Goal: Find specific page/section: Find specific page/section

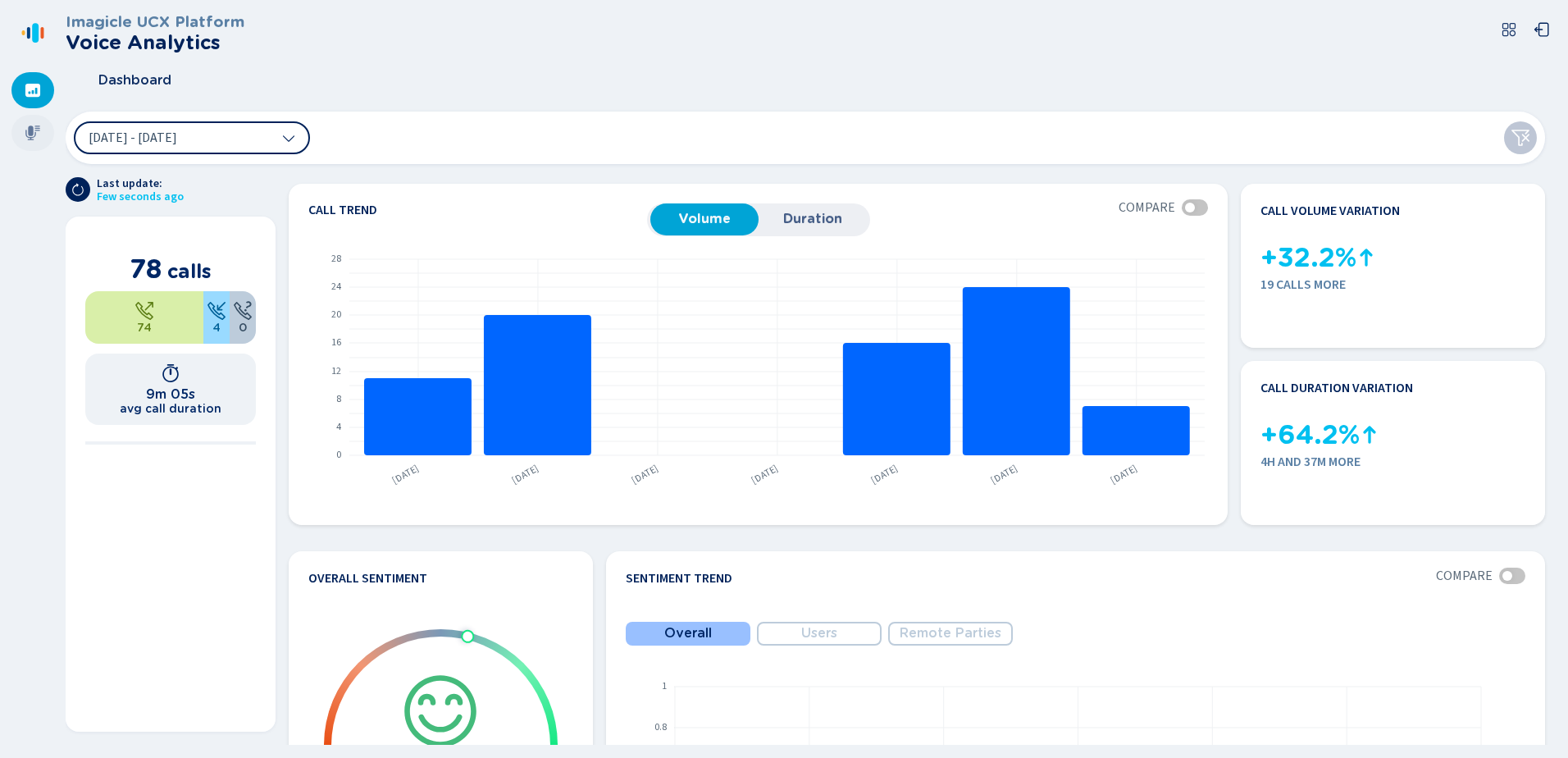
click at [30, 128] on icon at bounding box center [33, 133] width 15 height 15
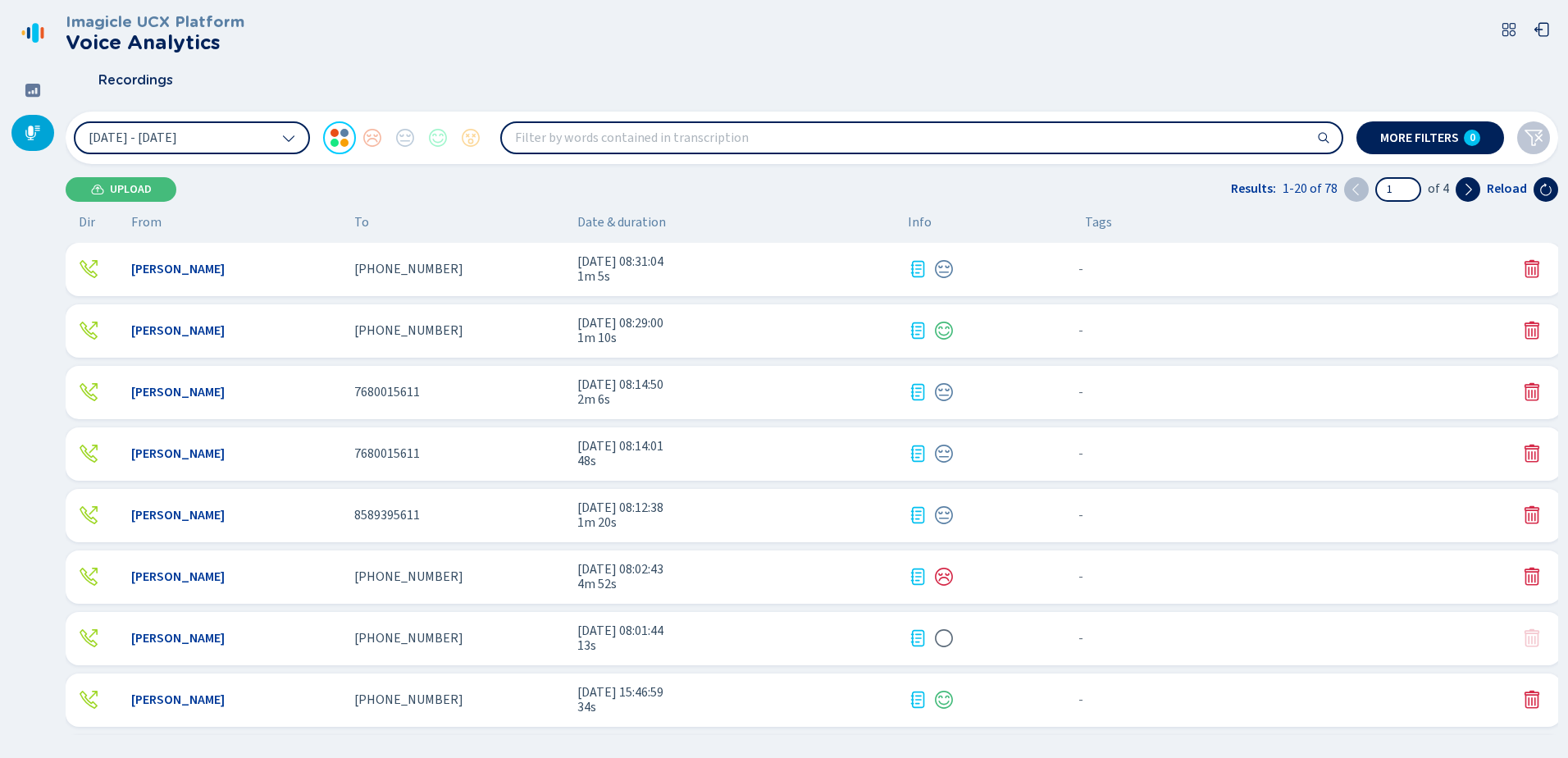
click at [715, 64] on div "Recordings" at bounding box center [812, 80] width 1492 height 41
drag, startPoint x: 578, startPoint y: 44, endPoint x: 567, endPoint y: 68, distance: 26.4
click at [578, 44] on div "Imagicle UCX Platform Voice Analytics" at bounding box center [812, 33] width 1492 height 40
click at [424, 578] on span "[PHONE_NUMBER]" at bounding box center [408, 577] width 109 height 15
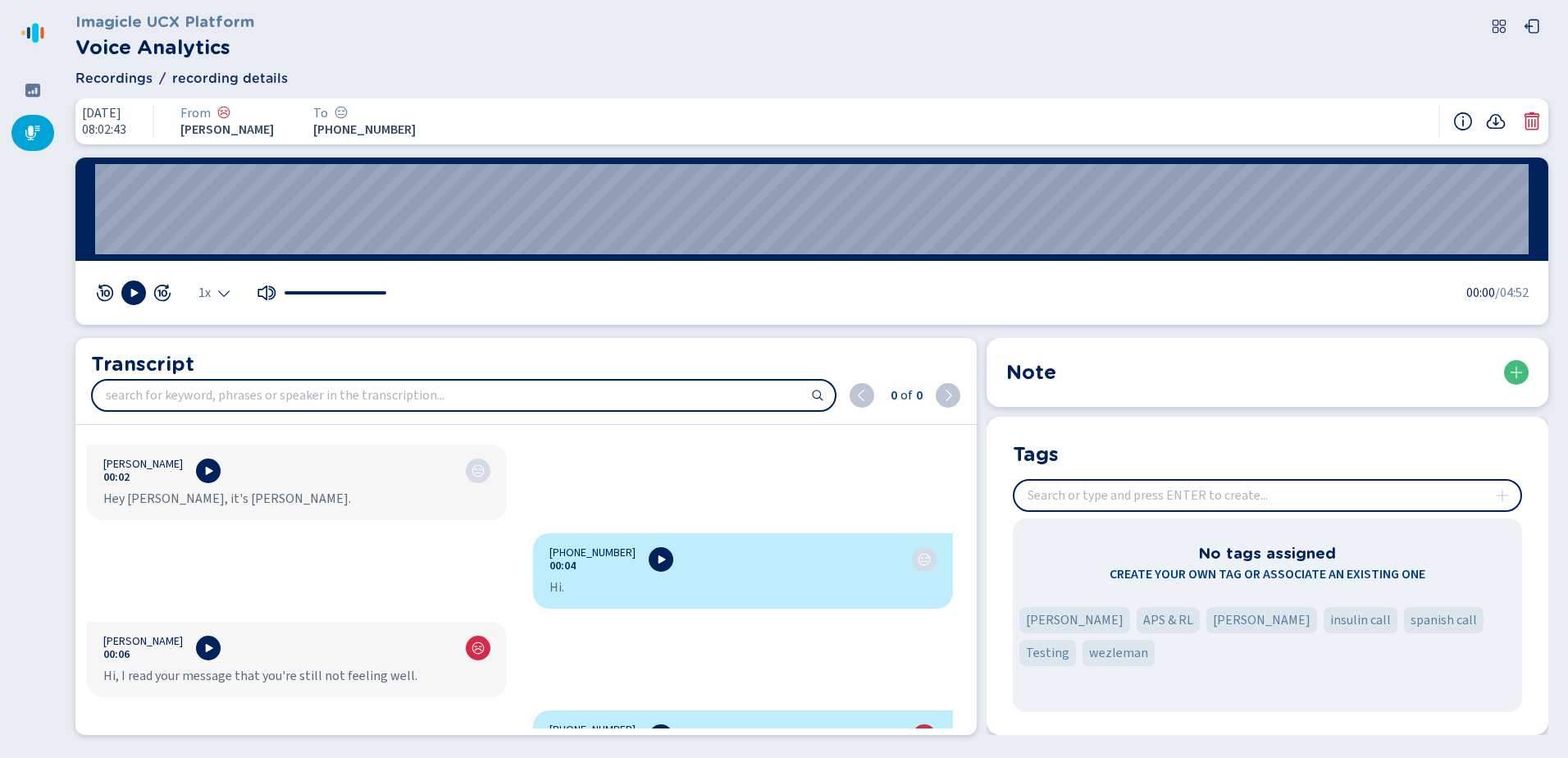
scroll to position [164, 0]
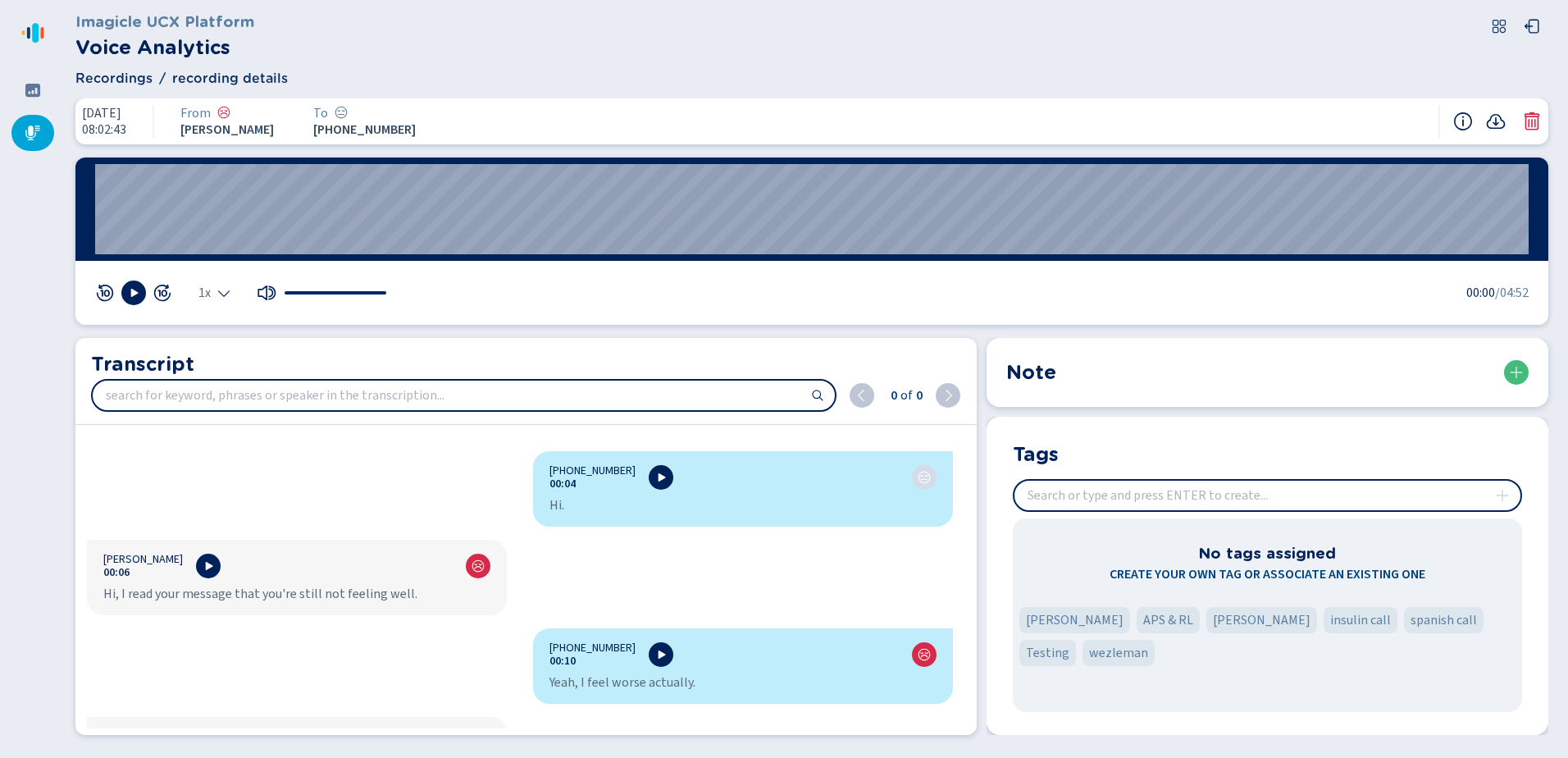
click at [1143, 491] on input "insert" at bounding box center [1267, 495] width 506 height 29
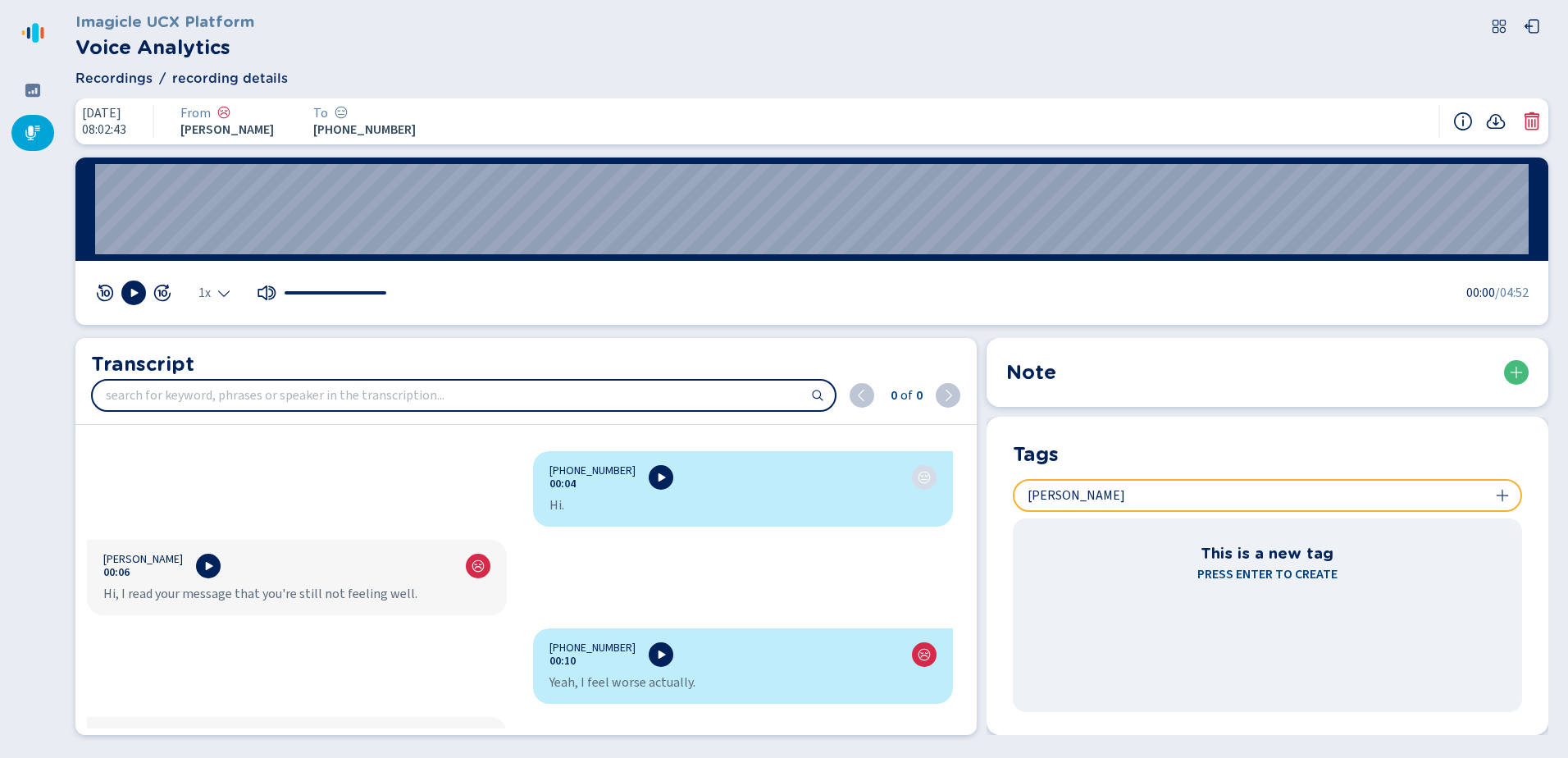
click at [1079, 496] on input "insert" at bounding box center [1267, 495] width 506 height 29
click at [1131, 484] on input "insert" at bounding box center [1267, 495] width 506 height 29
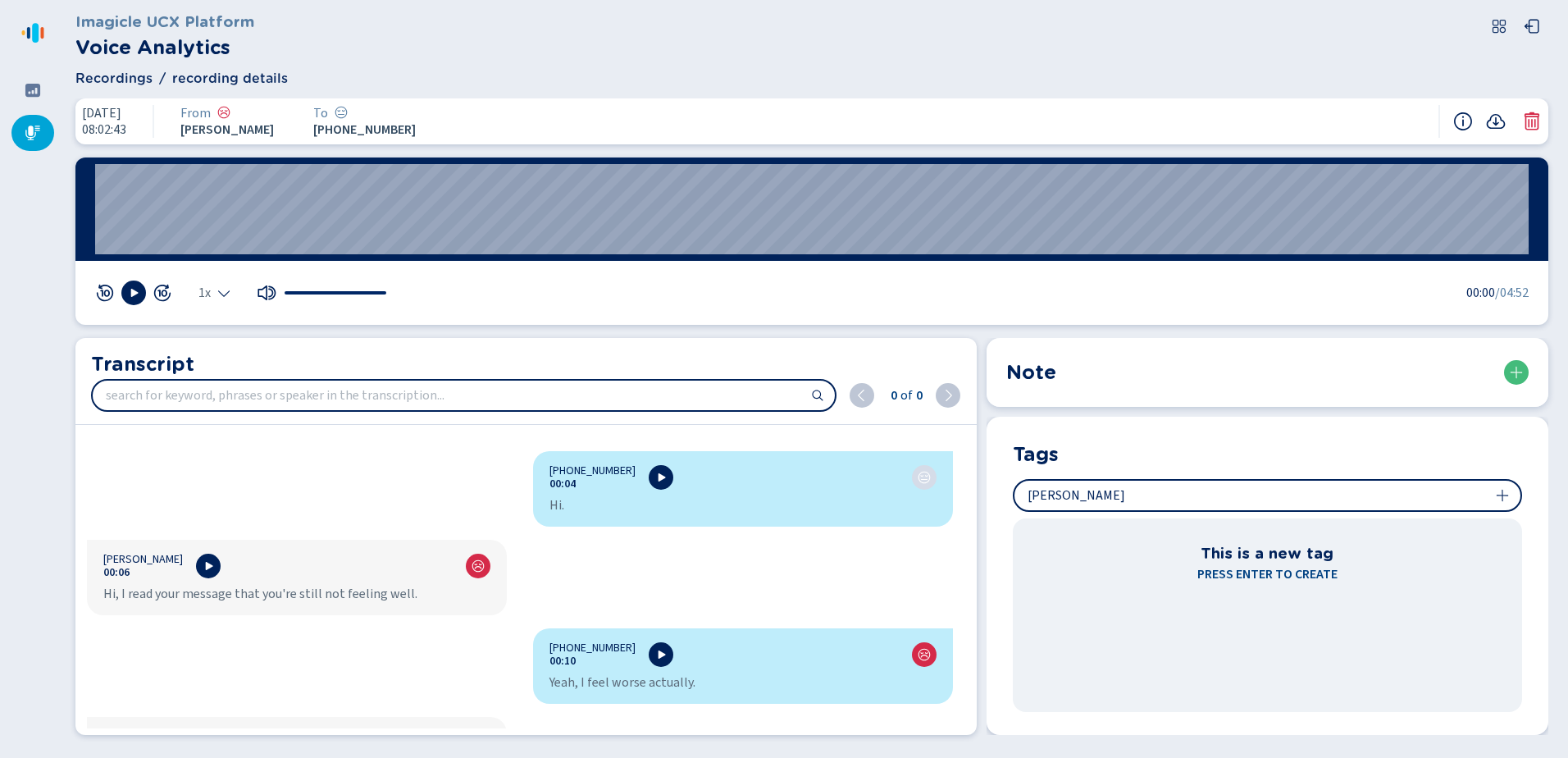
drag, startPoint x: 1131, startPoint y: 484, endPoint x: 1017, endPoint y: 484, distance: 114.0
click at [1017, 484] on div at bounding box center [1267, 495] width 509 height 33
type input "Megan H"
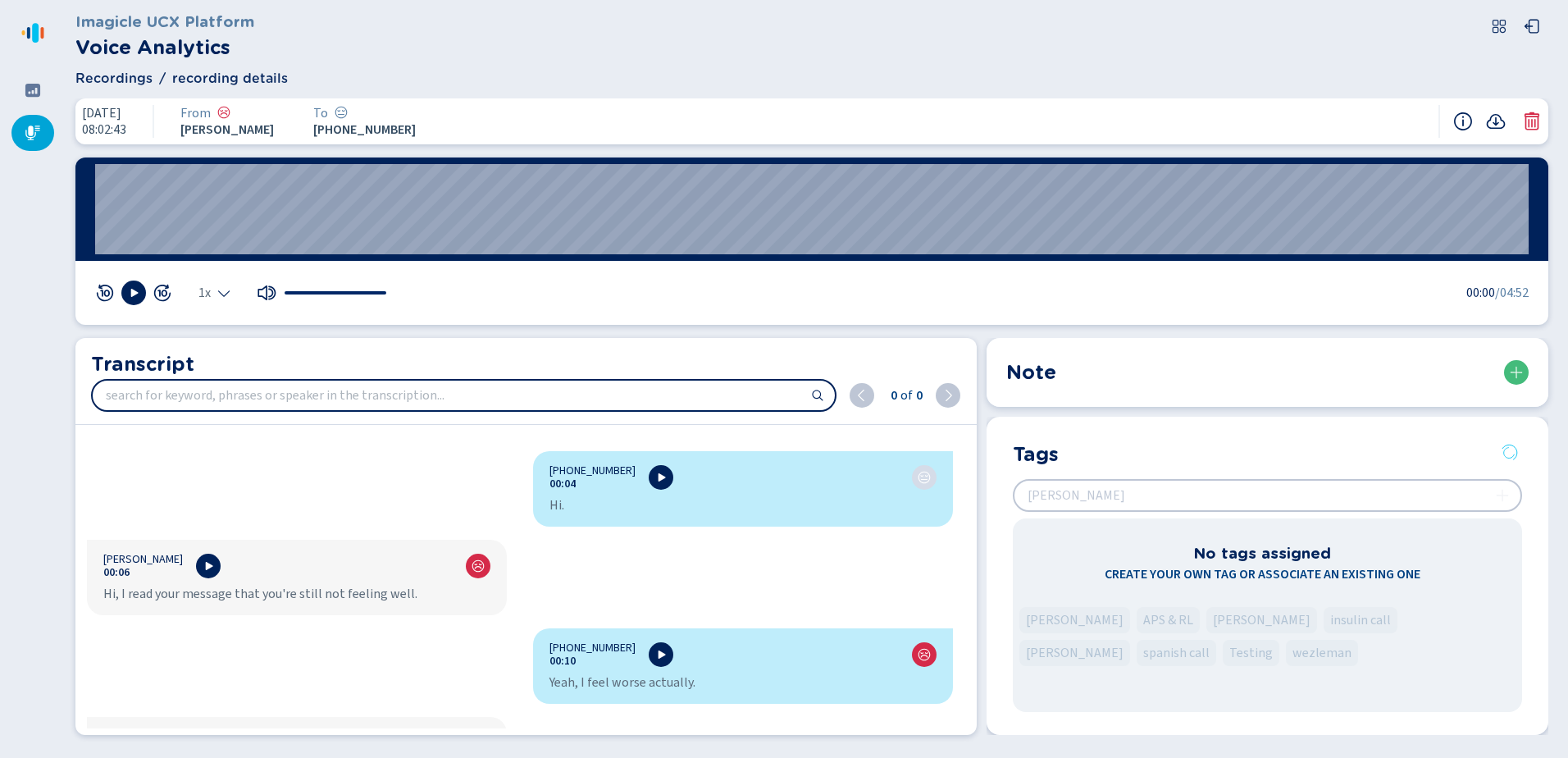
click at [21, 134] on div at bounding box center [33, 133] width 43 height 36
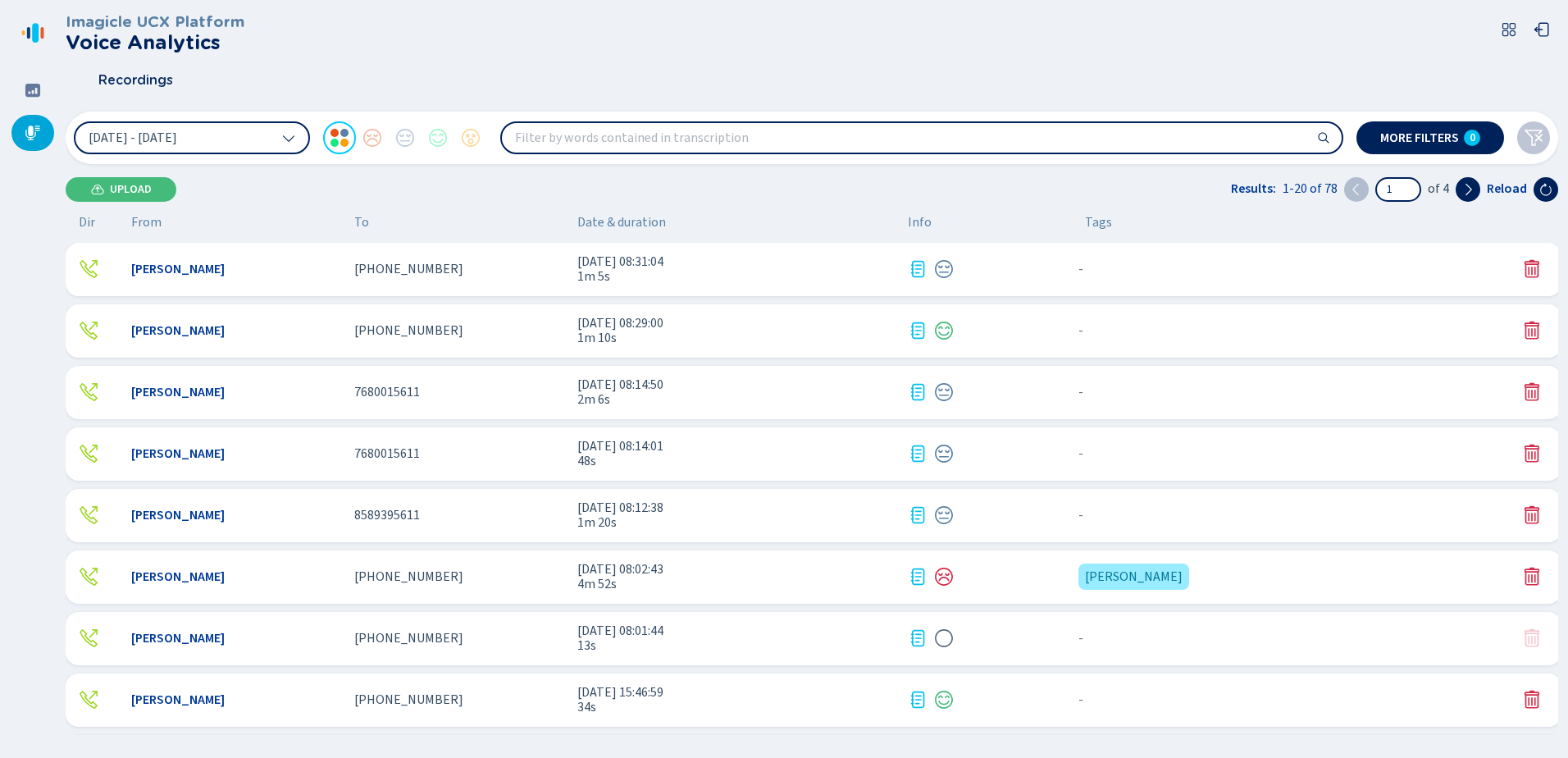
click at [318, 514] on div "[PERSON_NAME]" at bounding box center [236, 515] width 210 height 15
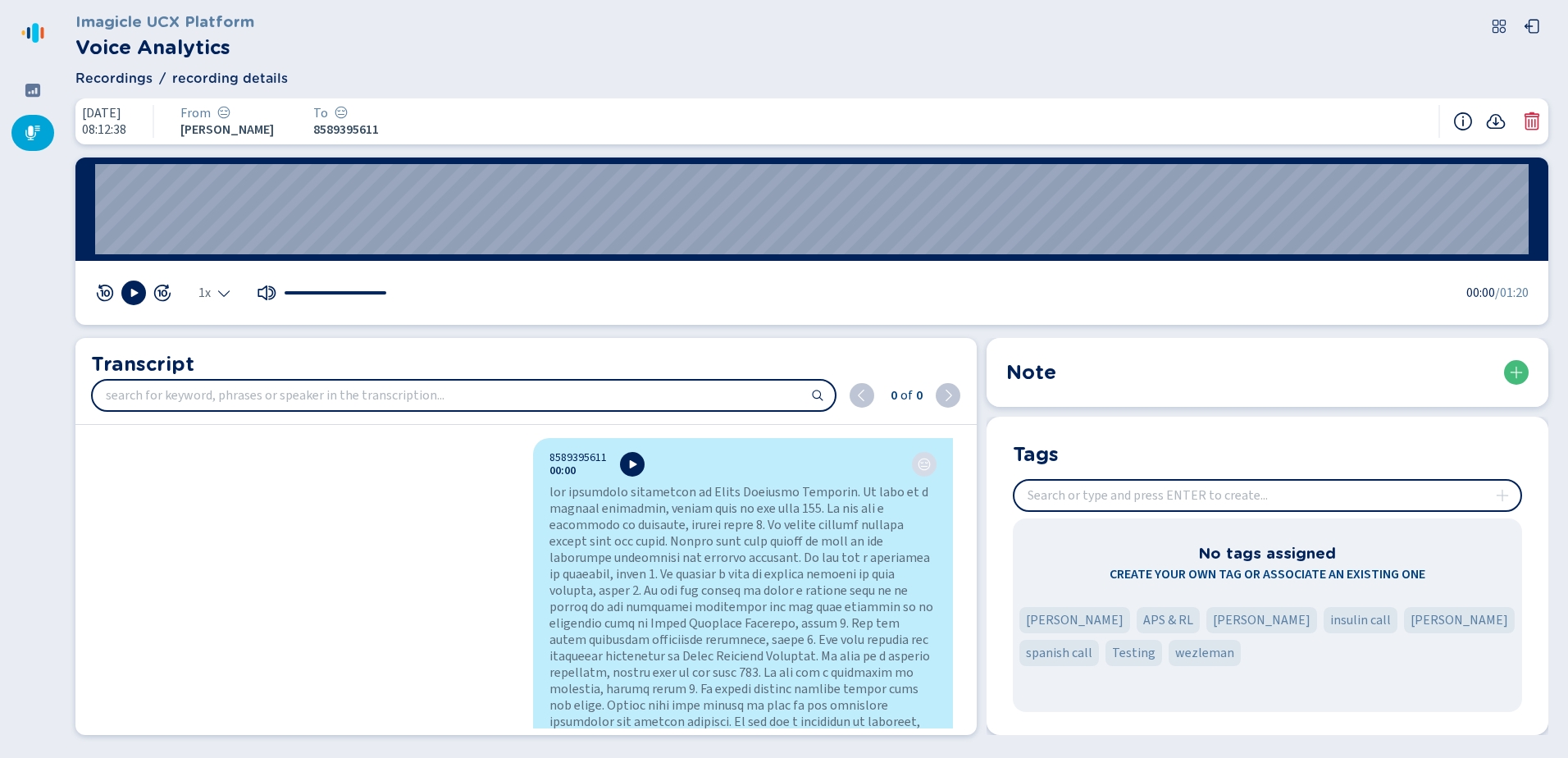
scroll to position [257, 0]
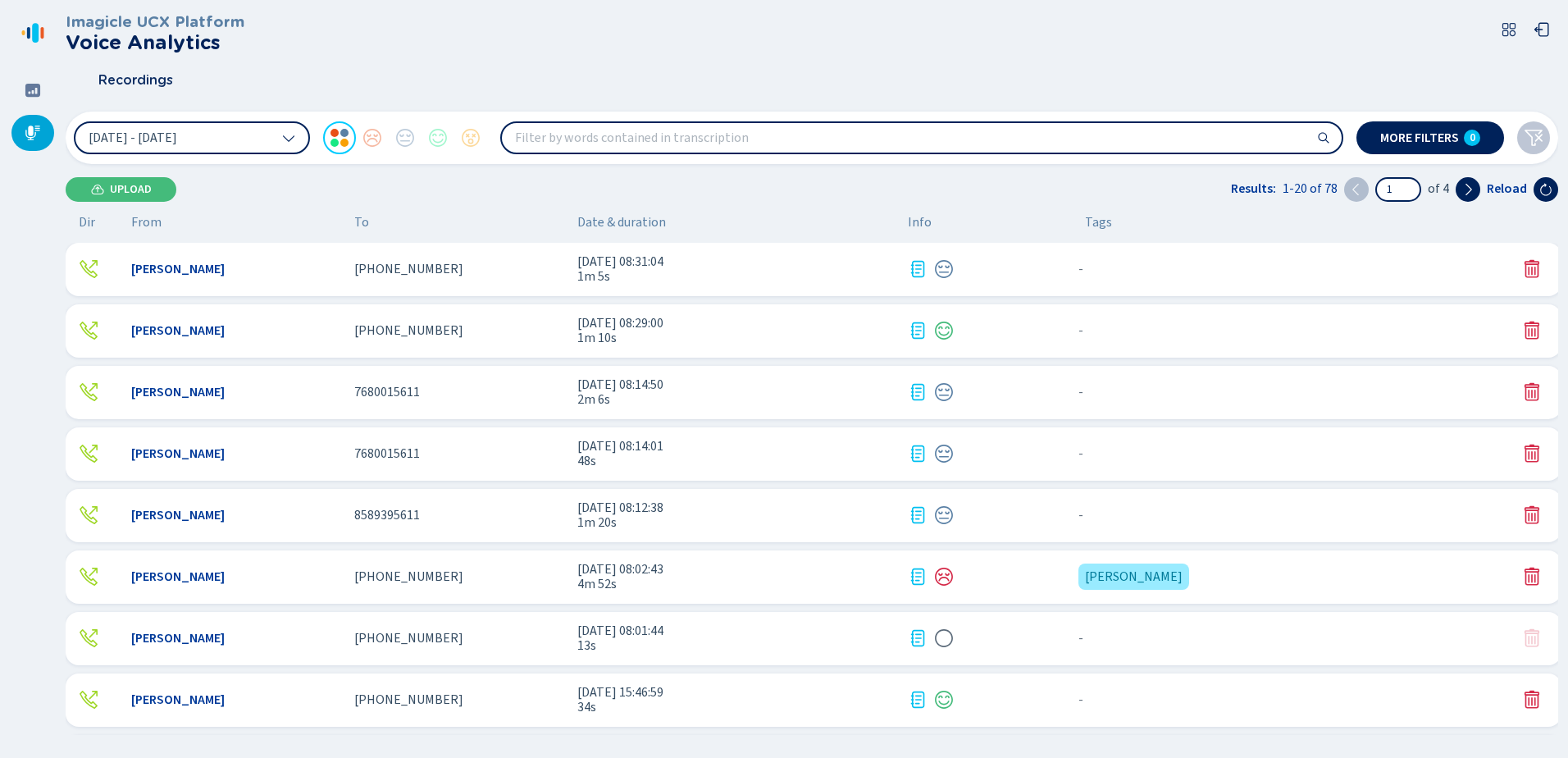
click at [459, 439] on div "Kelly Huerta 7680015611 8 Oct 2025 - 08:14:01 48s - {{hiddenTagsCount}} more" at bounding box center [813, 454] width 1496 height 53
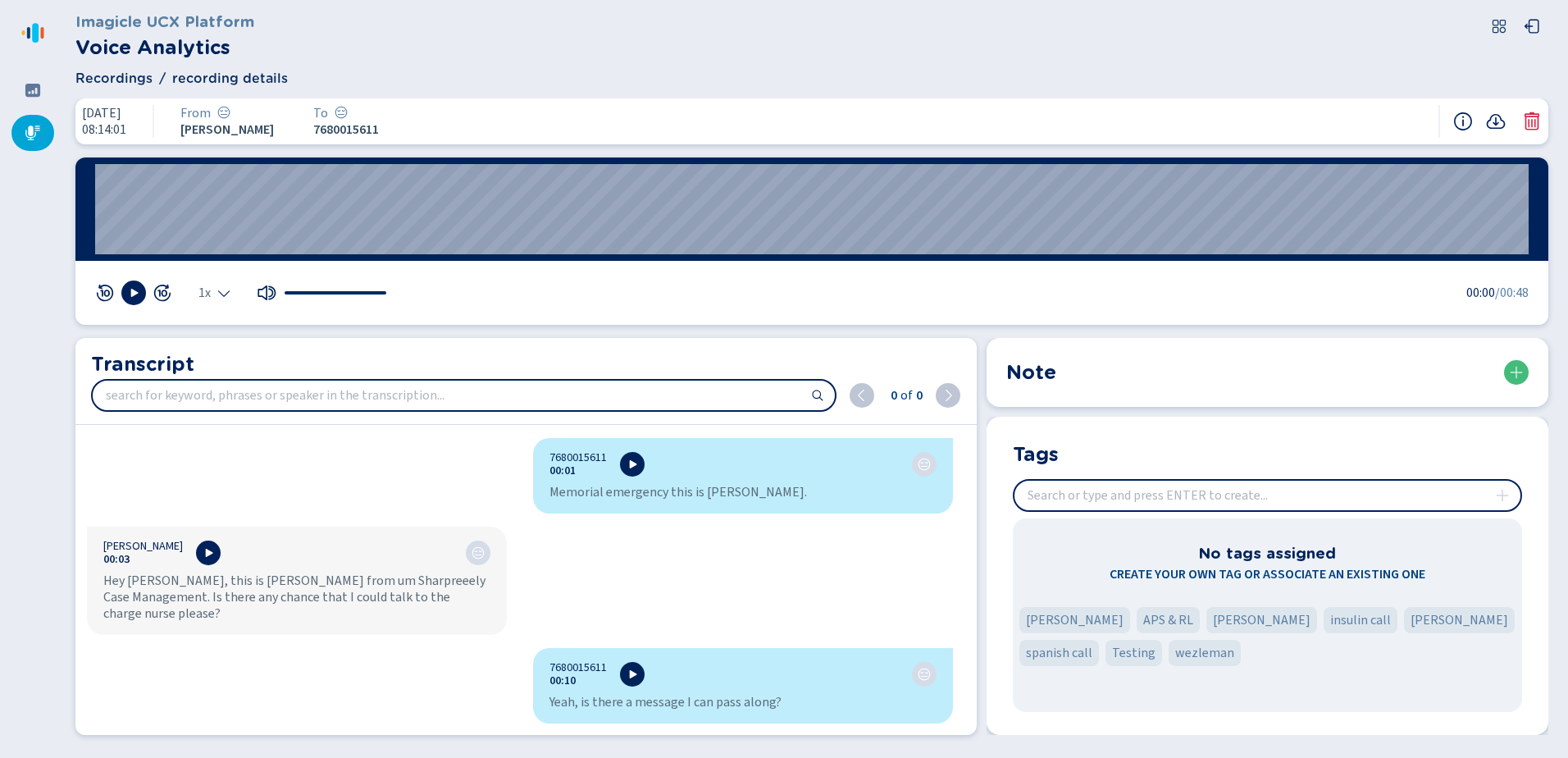
click at [1130, 494] on input "insert" at bounding box center [1267, 495] width 506 height 29
paste input "Megan H"
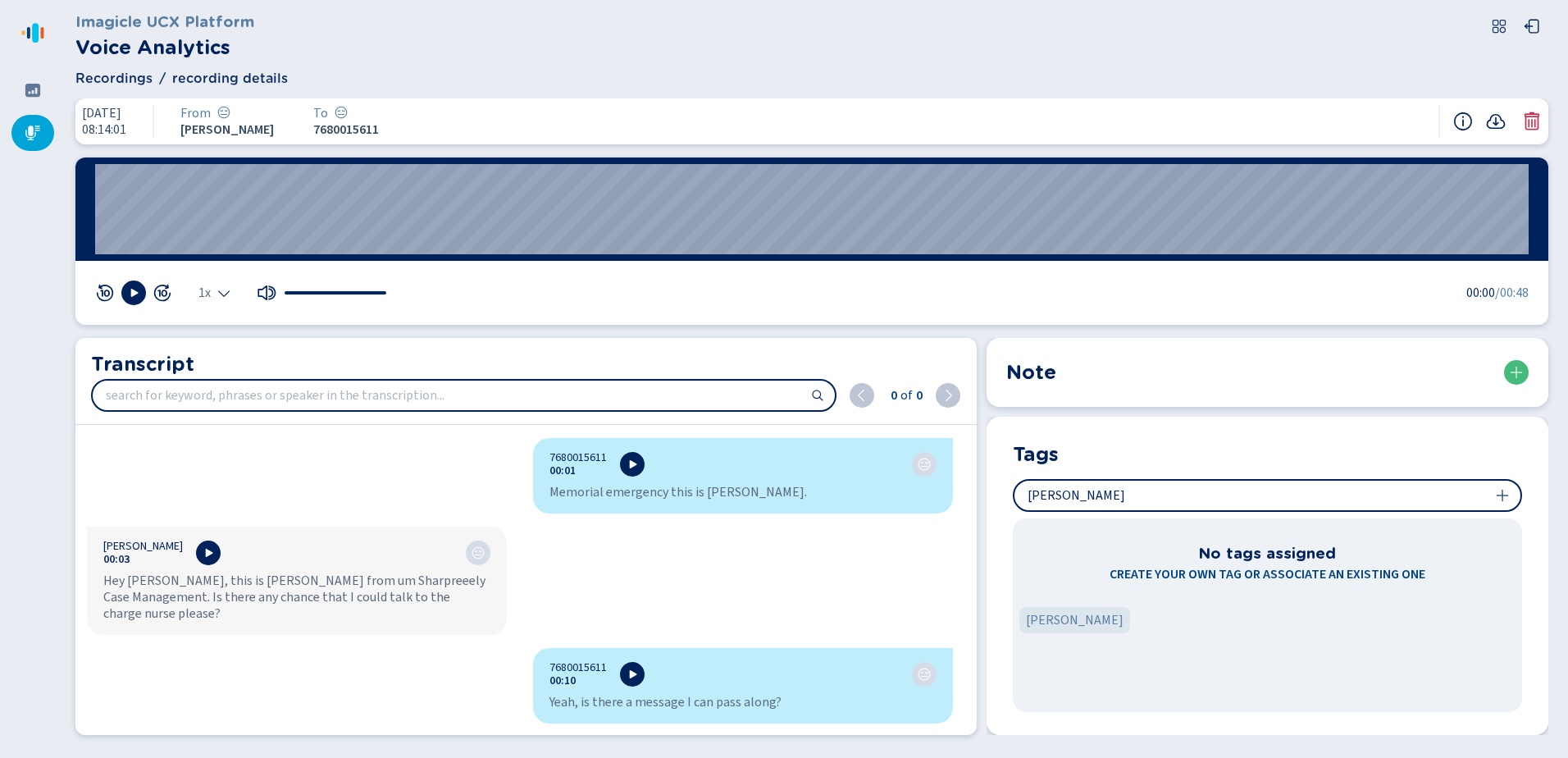
type input "Megan H"
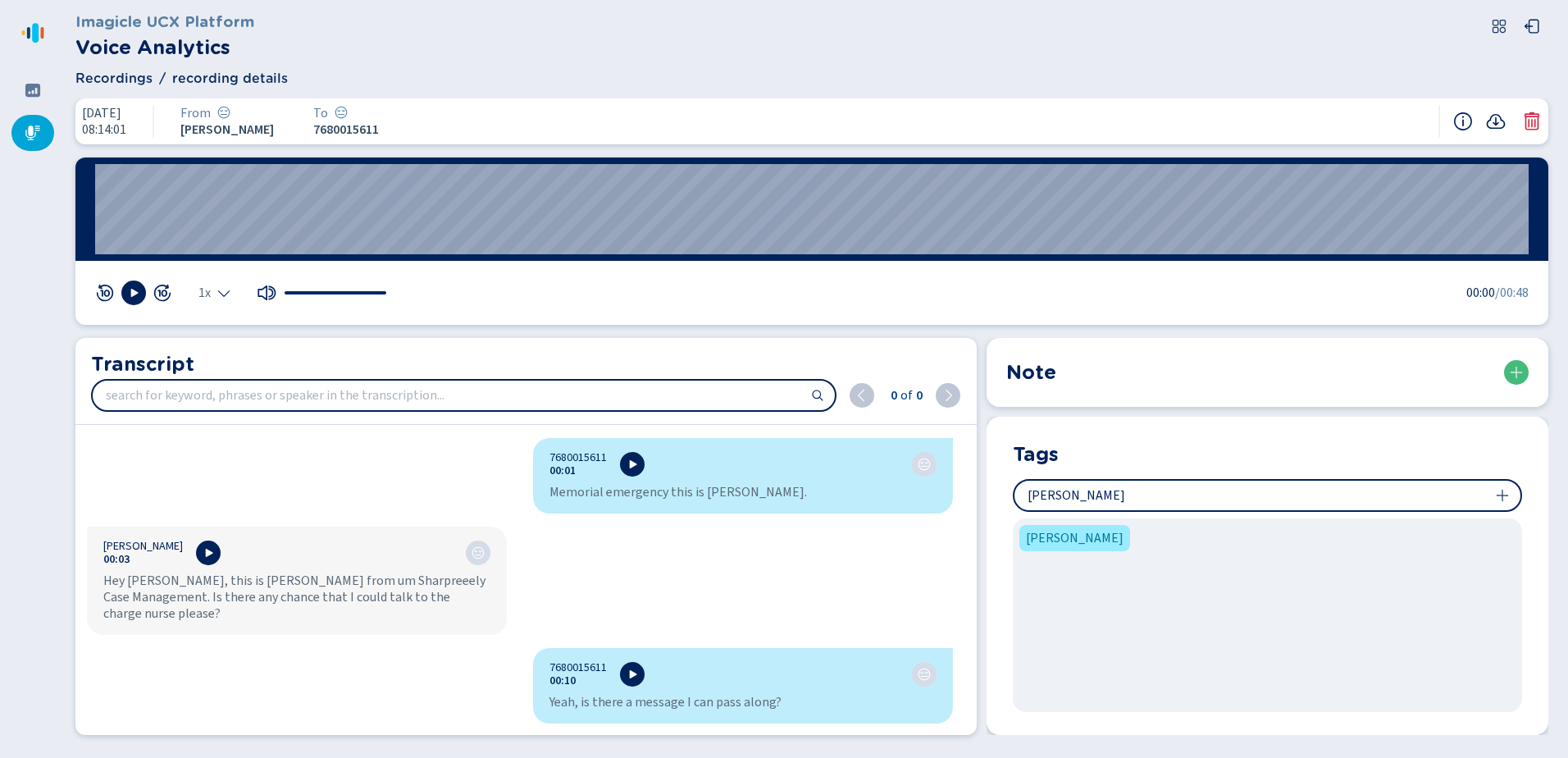
click at [26, 132] on icon at bounding box center [33, 133] width 15 height 15
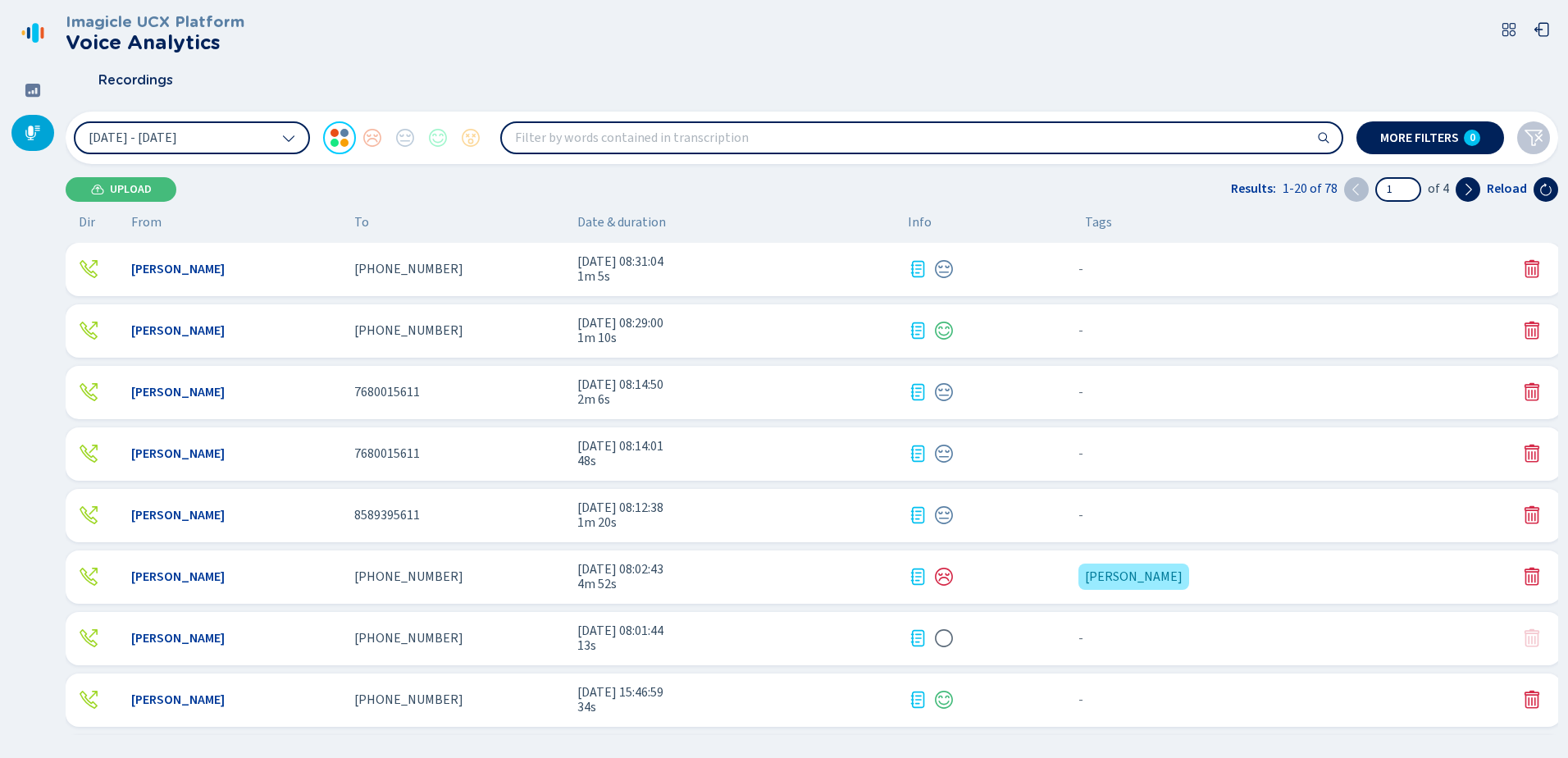
click at [381, 456] on span "7680015611" at bounding box center [387, 453] width 66 height 15
click at [359, 387] on span "7680015611" at bounding box center [387, 391] width 66 height 15
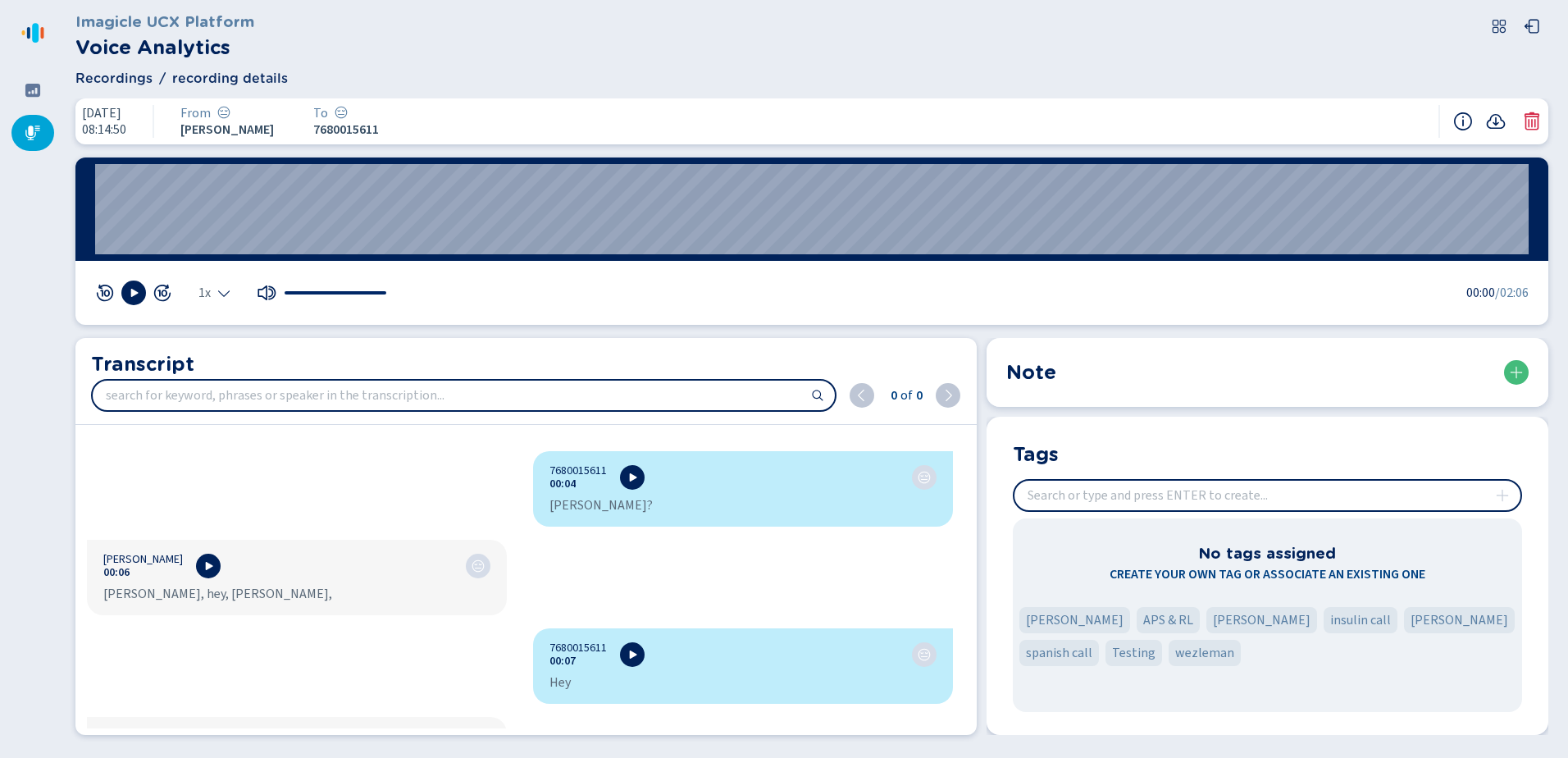
scroll to position [328, 0]
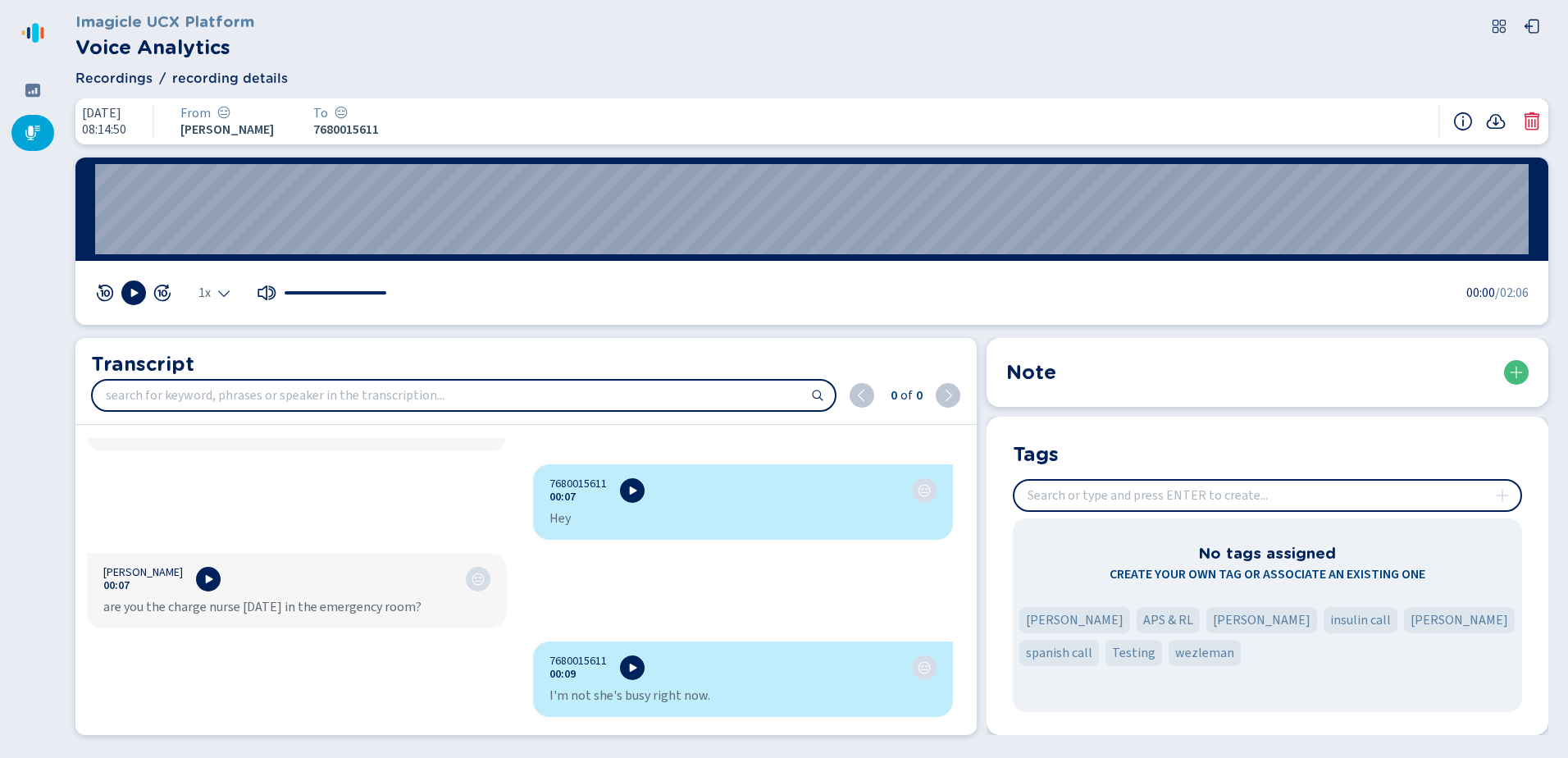
click at [1137, 490] on input "insert" at bounding box center [1267, 495] width 506 height 29
paste input "Megan H"
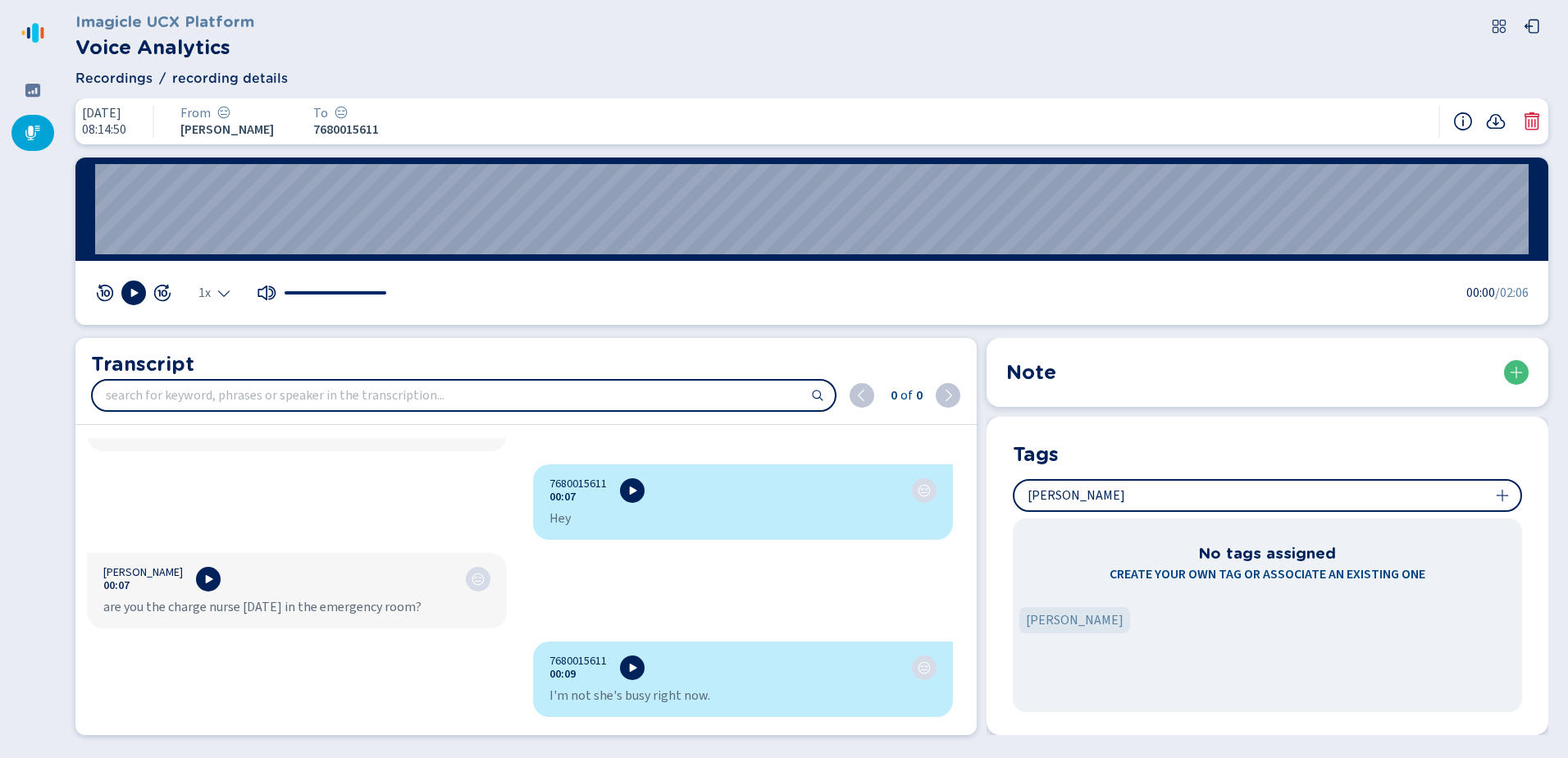
type input "Megan H"
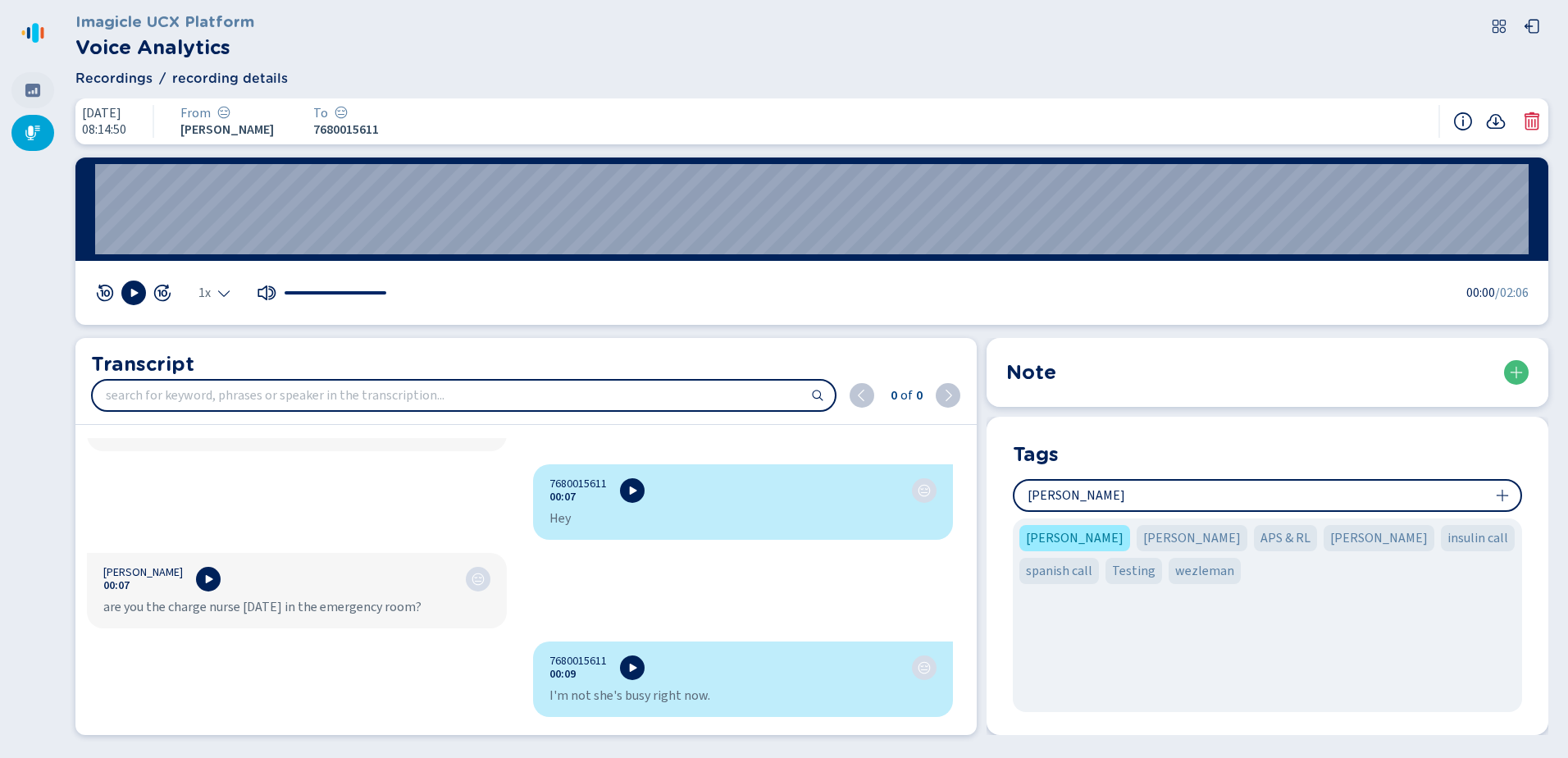
click at [26, 93] on icon at bounding box center [33, 90] width 15 height 13
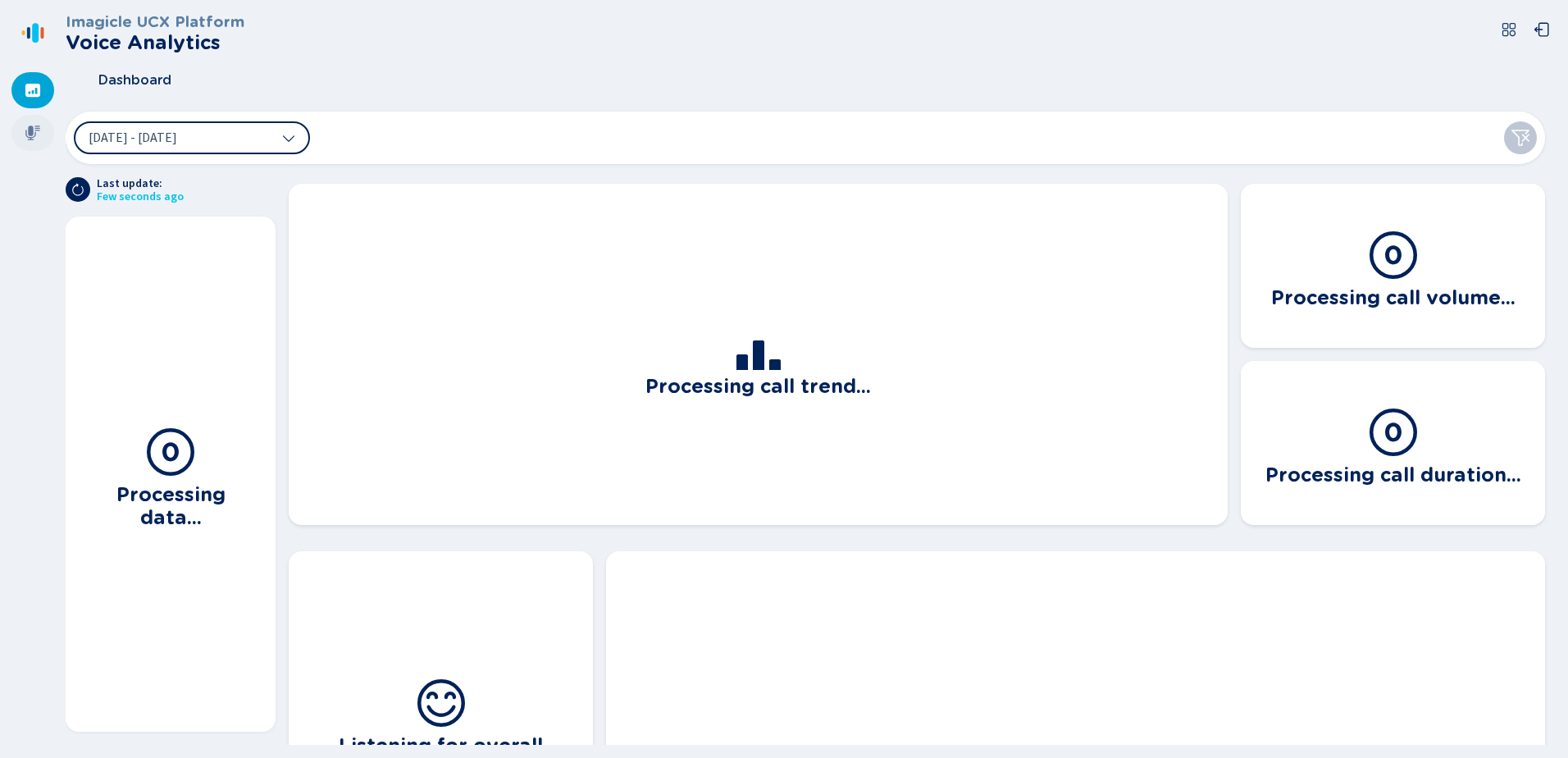
click at [29, 127] on icon at bounding box center [33, 133] width 15 height 15
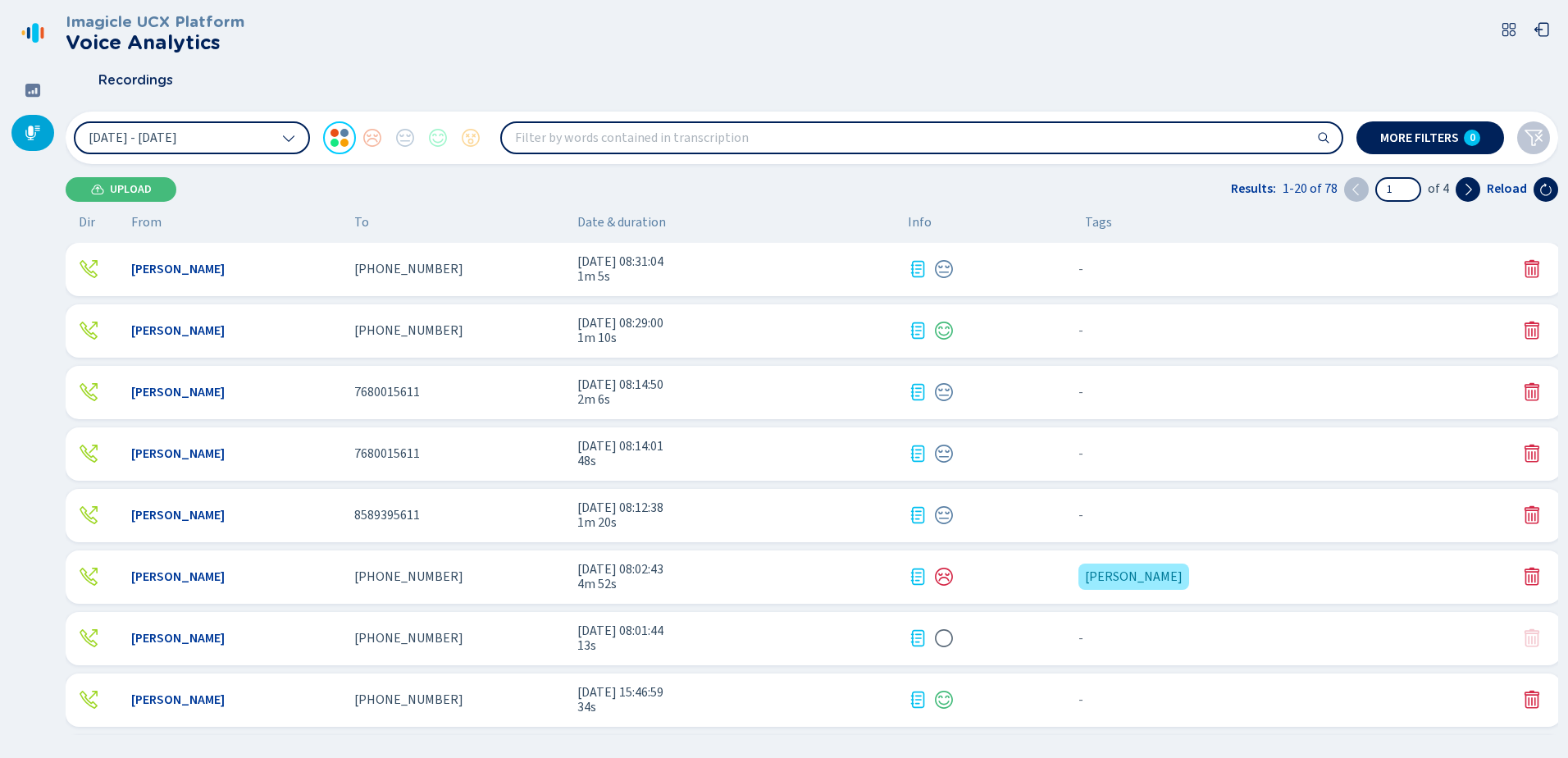
click at [488, 269] on div "[PHONE_NUMBER]" at bounding box center [459, 269] width 210 height 15
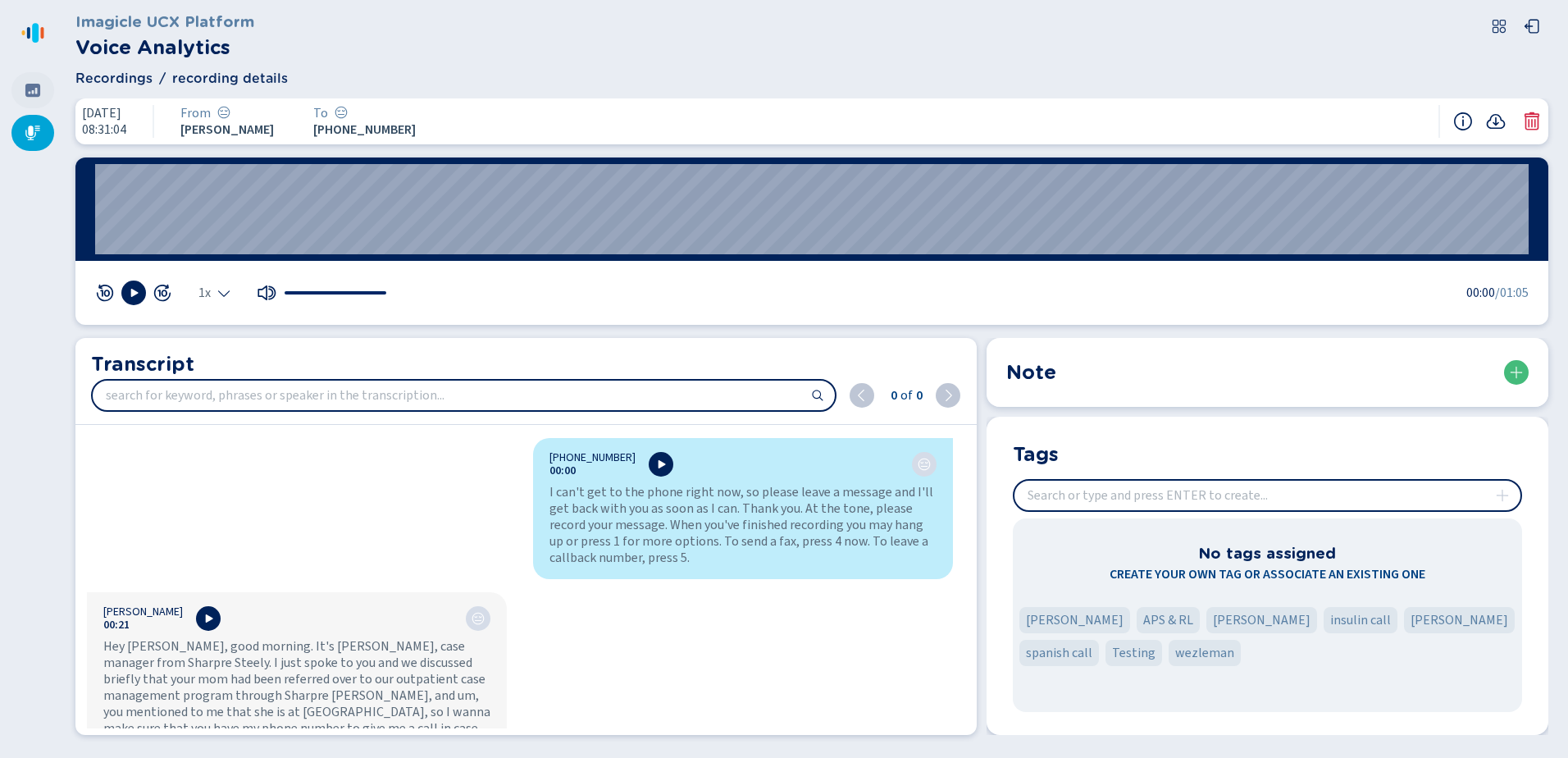
click at [27, 88] on icon at bounding box center [33, 90] width 15 height 13
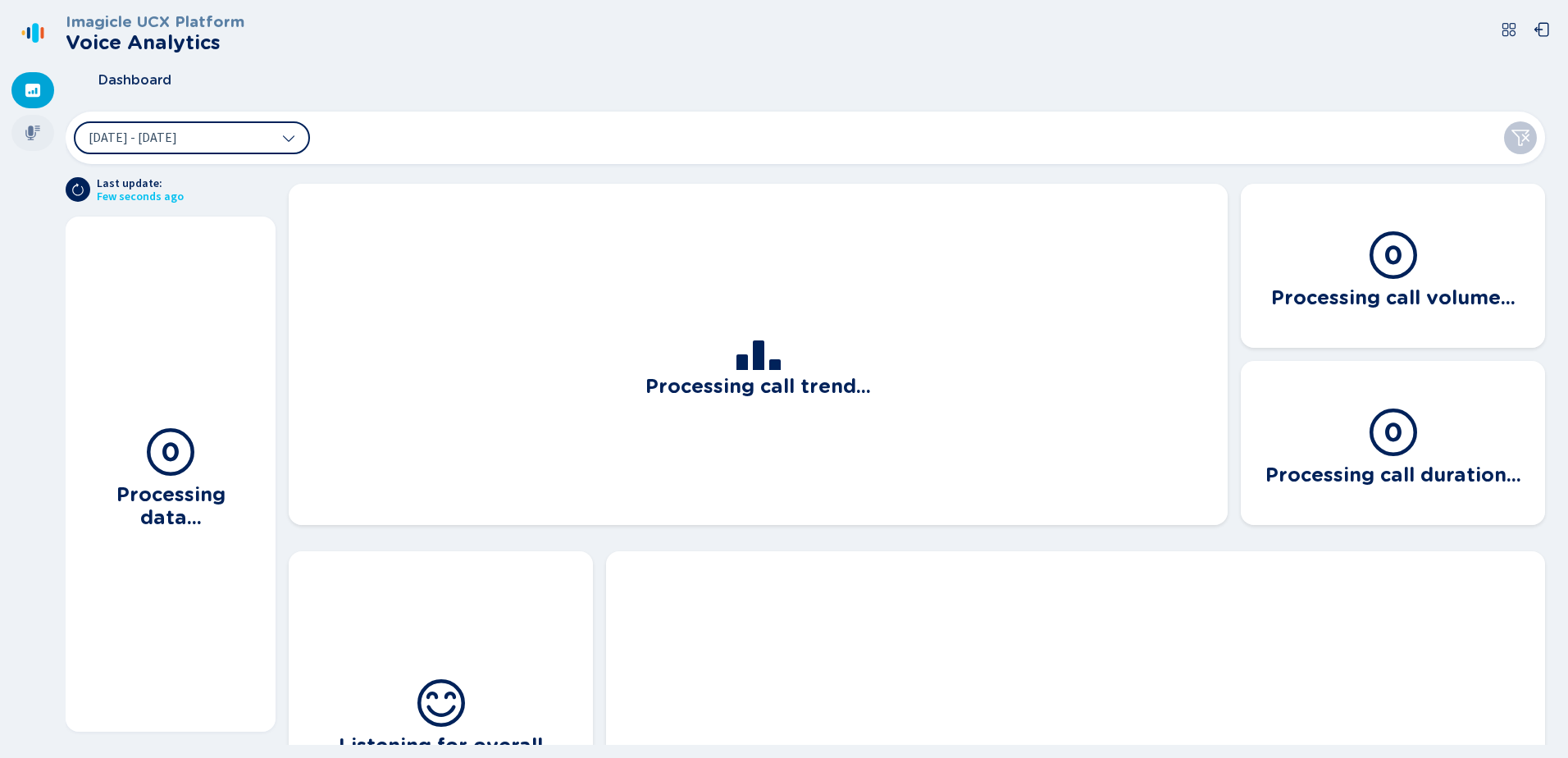
click at [27, 131] on icon at bounding box center [33, 133] width 16 height 16
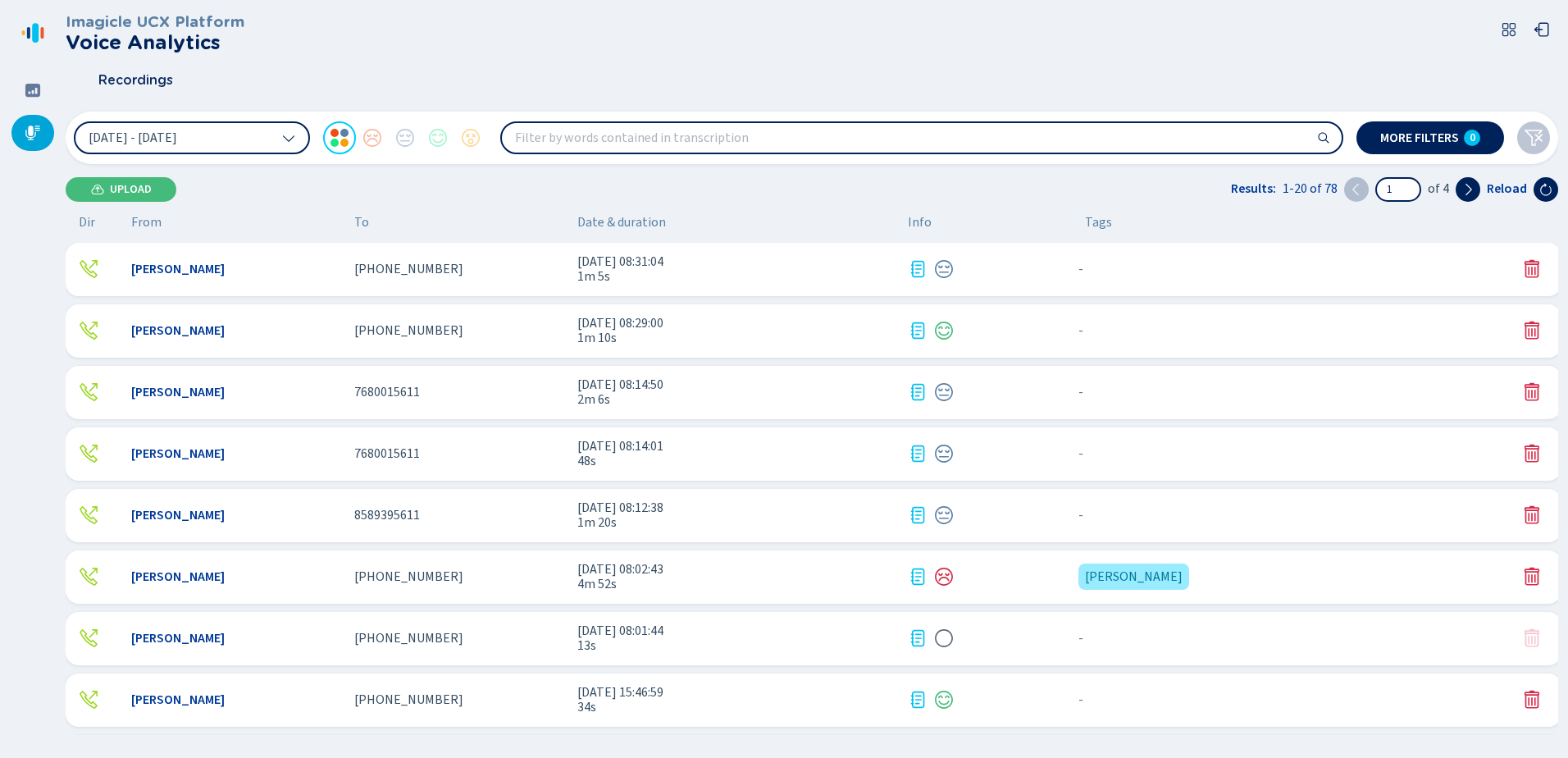
click at [395, 327] on span "[PHONE_NUMBER]" at bounding box center [408, 330] width 109 height 15
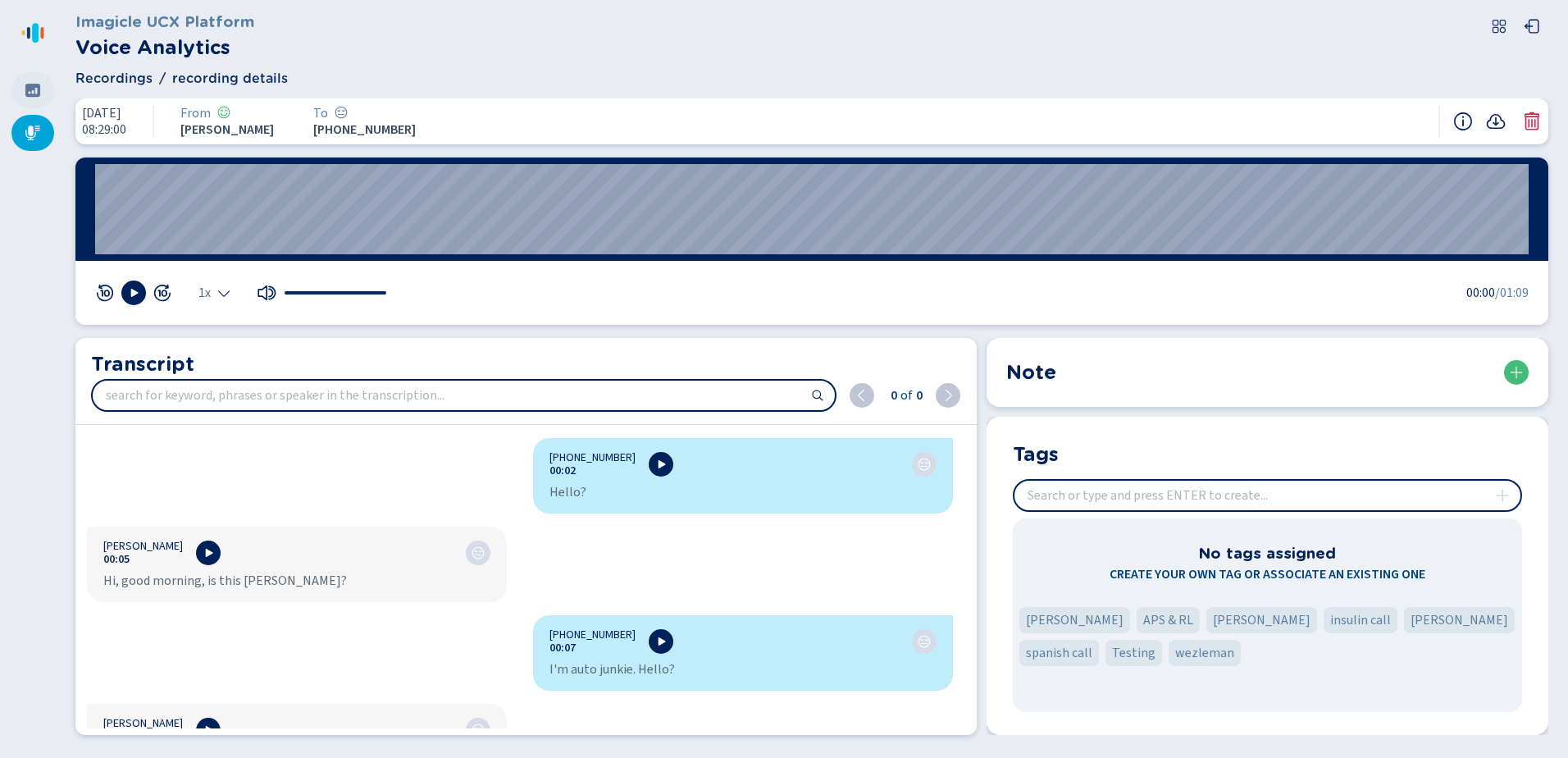
click at [30, 91] on icon at bounding box center [33, 90] width 15 height 13
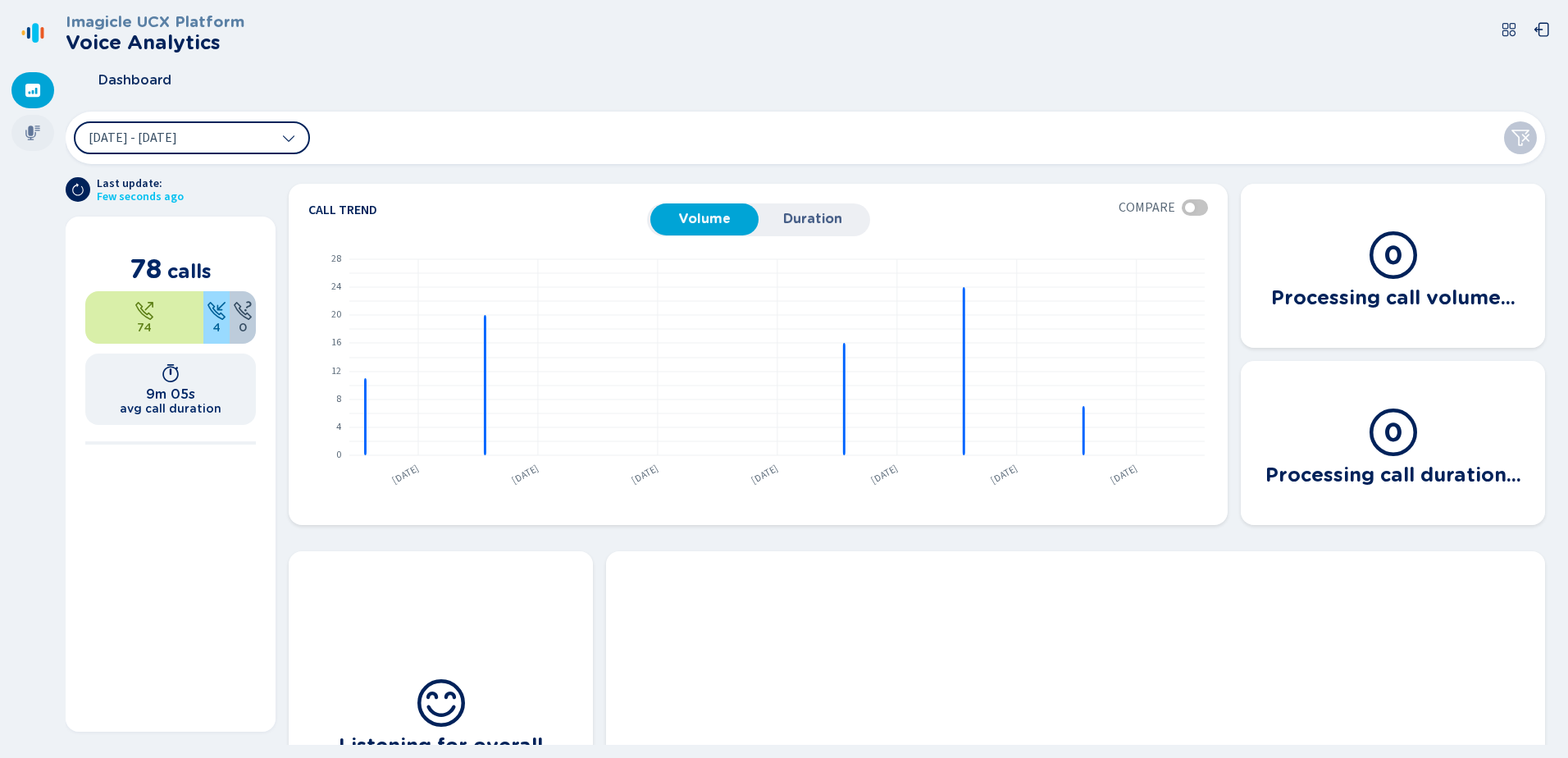
click at [36, 130] on icon at bounding box center [33, 133] width 16 height 16
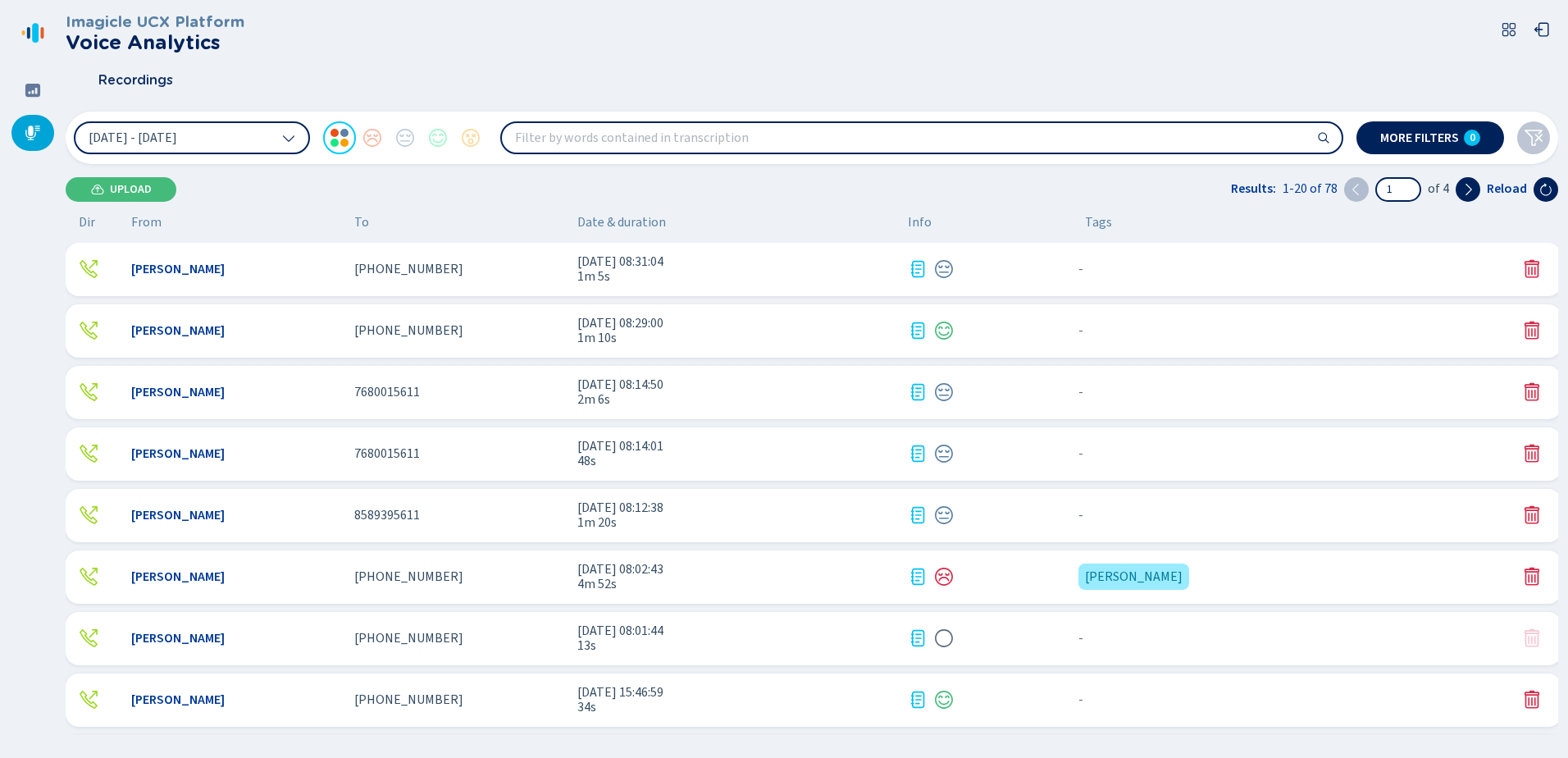
click at [431, 392] on div "7680015611" at bounding box center [459, 391] width 210 height 15
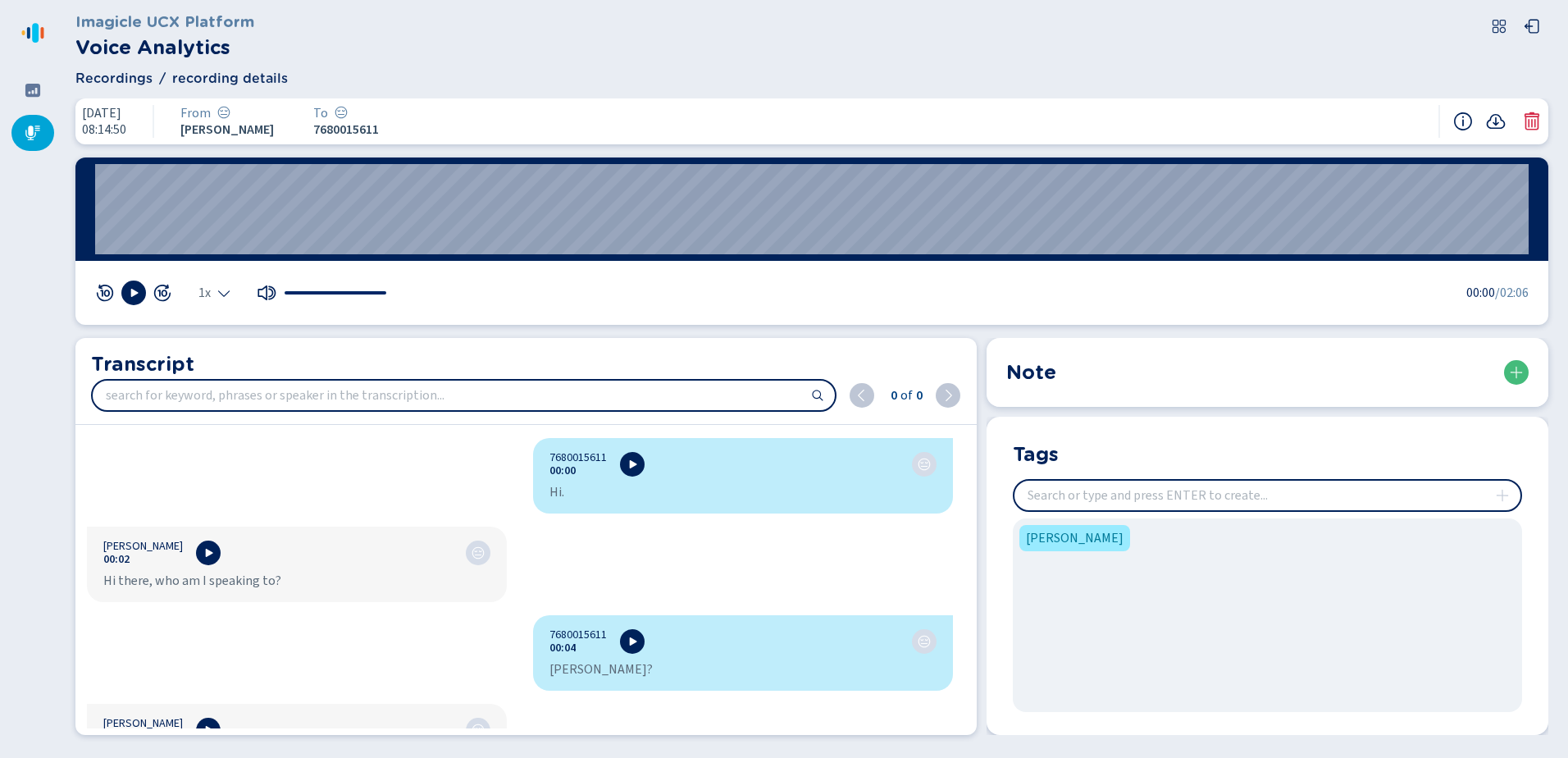
scroll to position [82, 0]
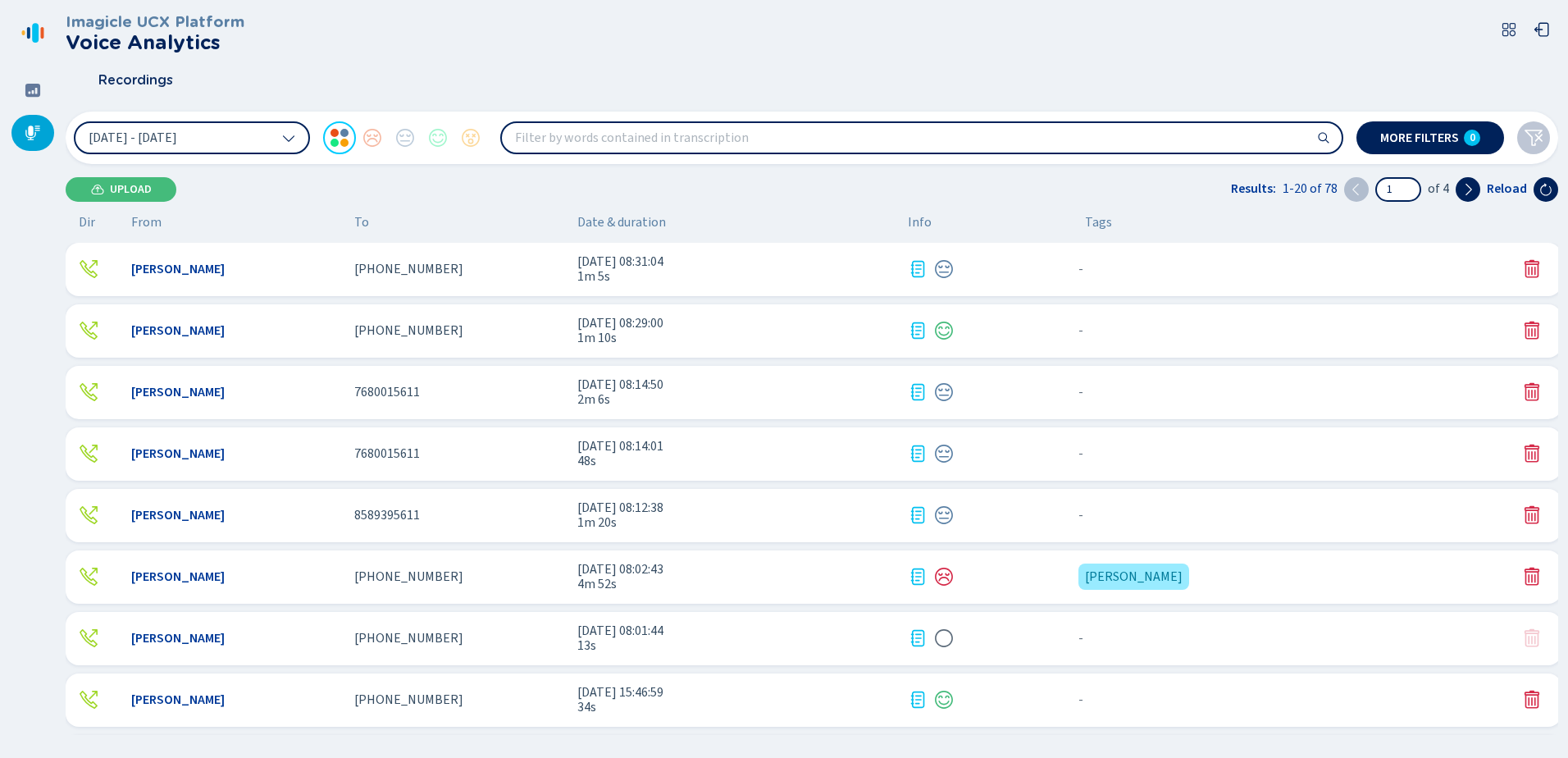
click at [328, 458] on div "[PERSON_NAME]" at bounding box center [236, 453] width 210 height 15
click at [238, 521] on div "[PERSON_NAME]" at bounding box center [236, 515] width 210 height 15
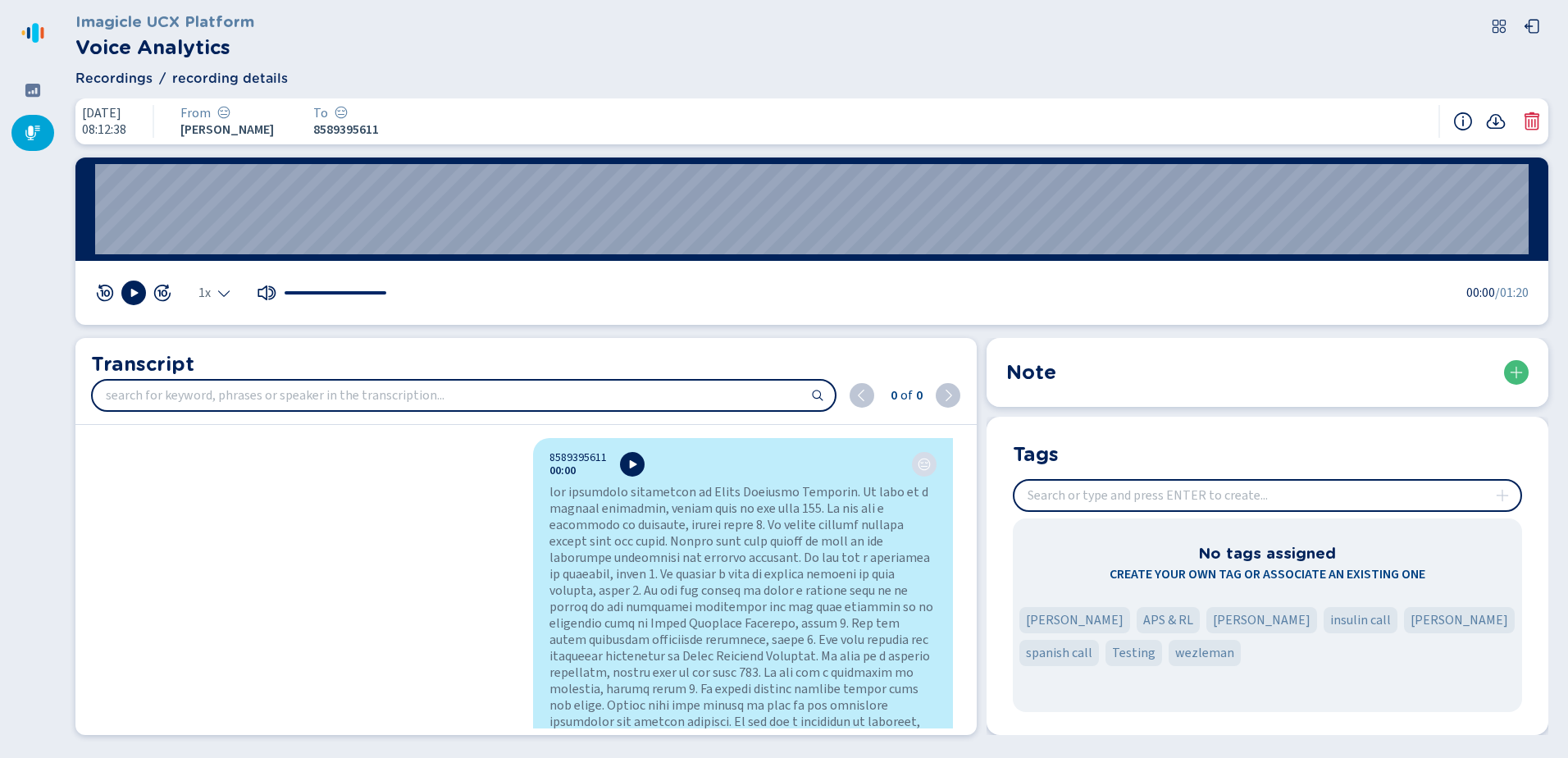
scroll to position [257, 0]
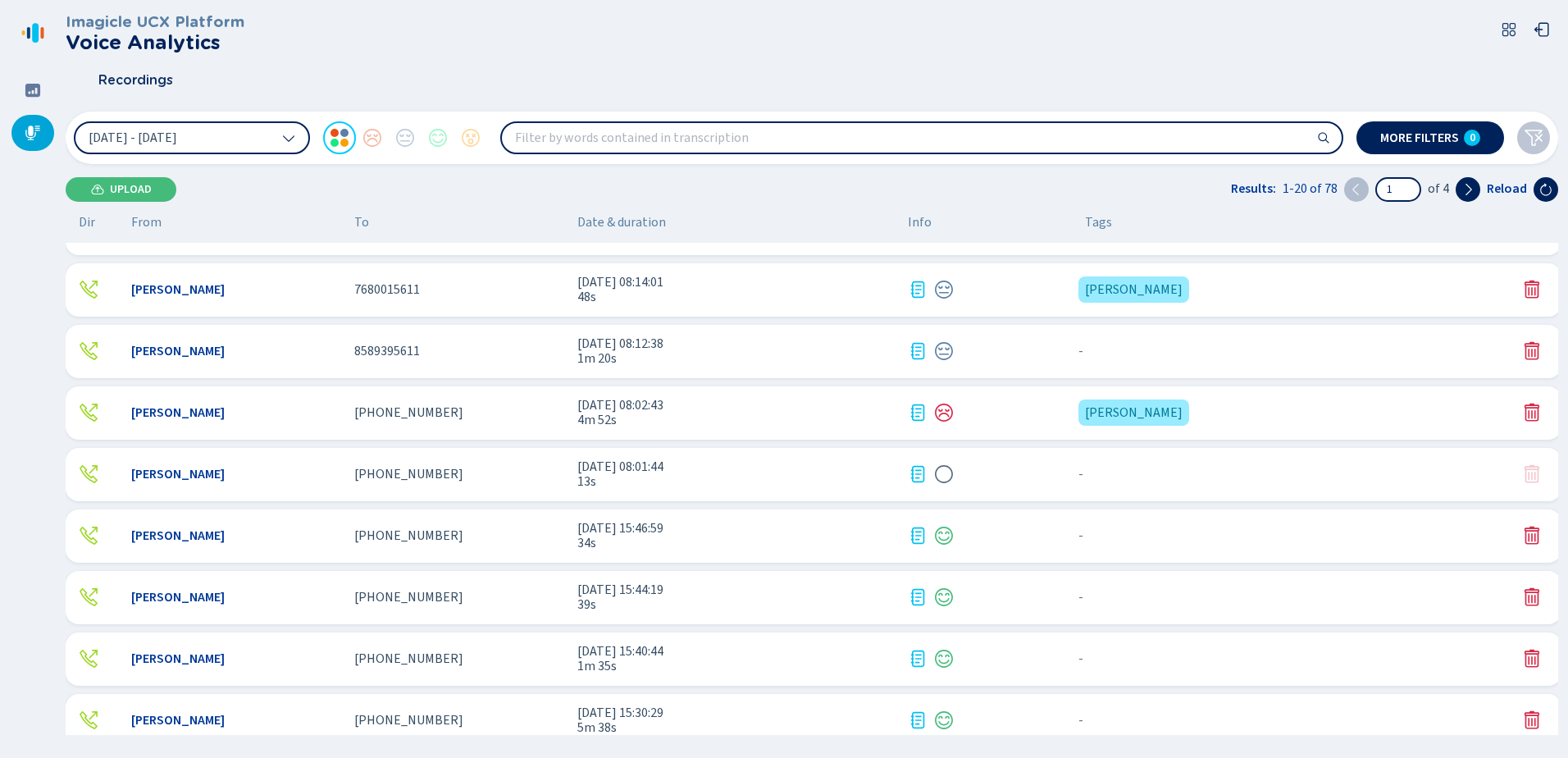
scroll to position [328, 0]
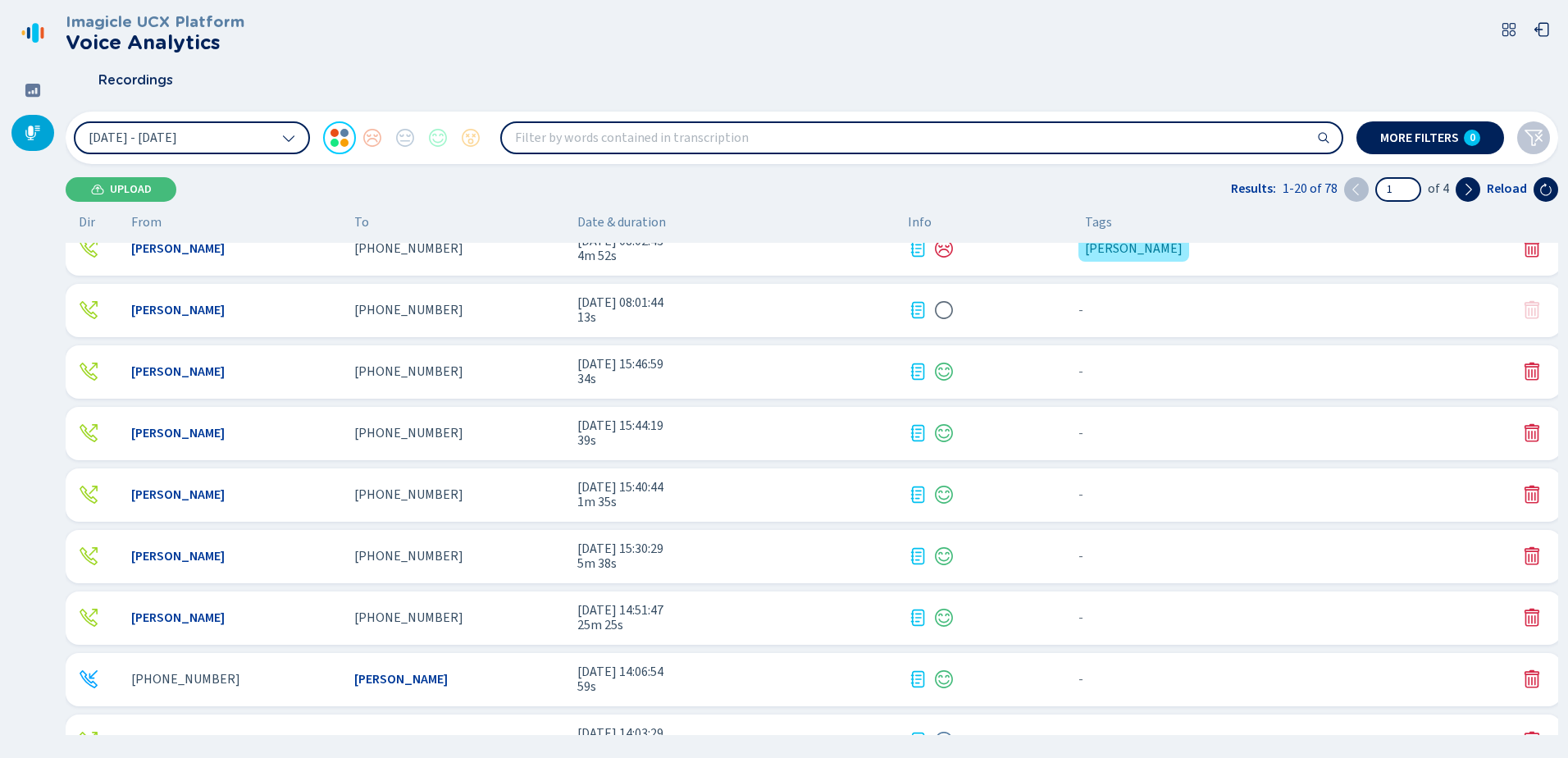
click at [392, 674] on span "[PERSON_NAME]" at bounding box center [400, 679] width 93 height 15
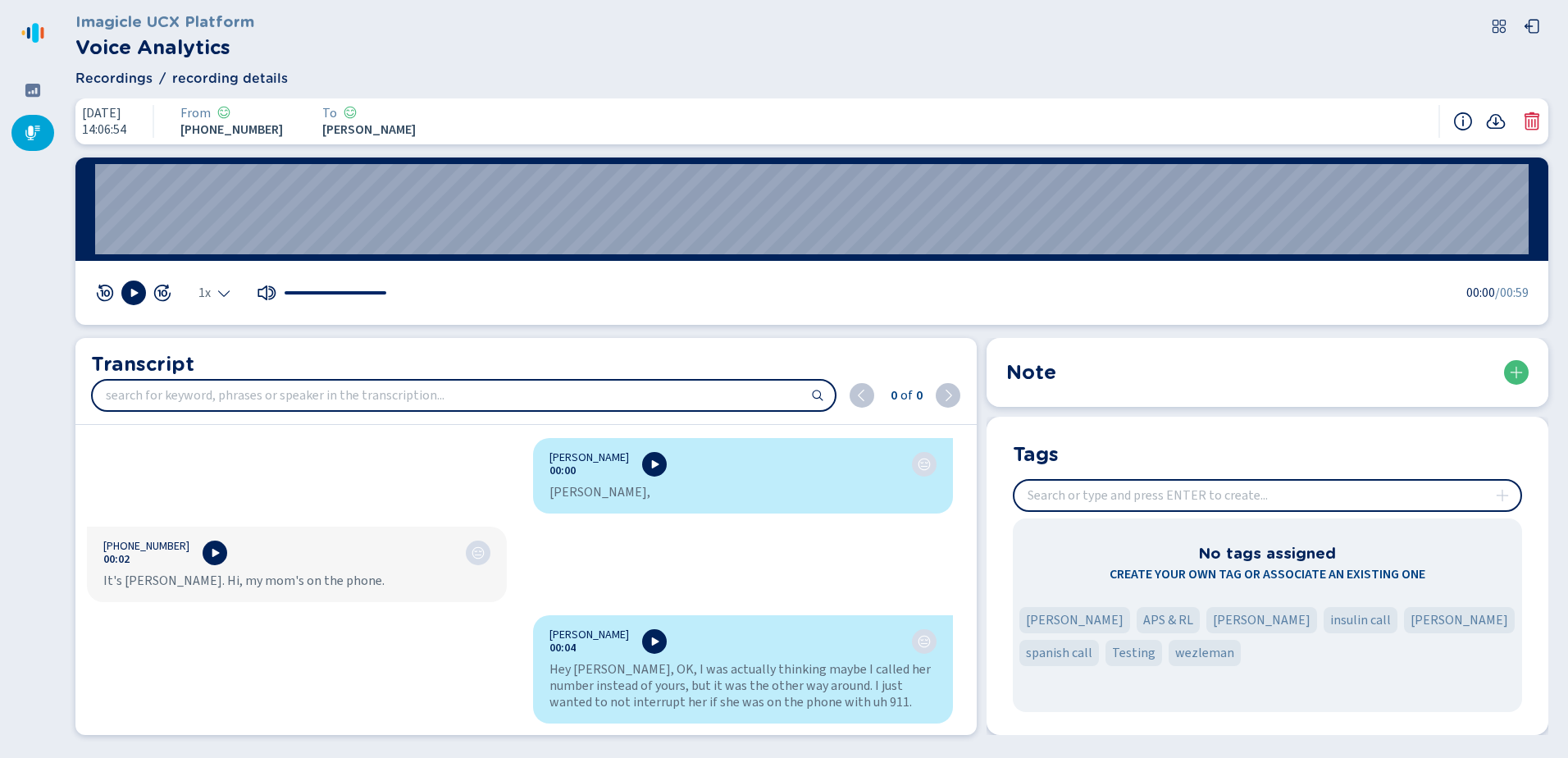
click at [1147, 500] on input "insert" at bounding box center [1267, 495] width 506 height 29
paste input "Megan H"
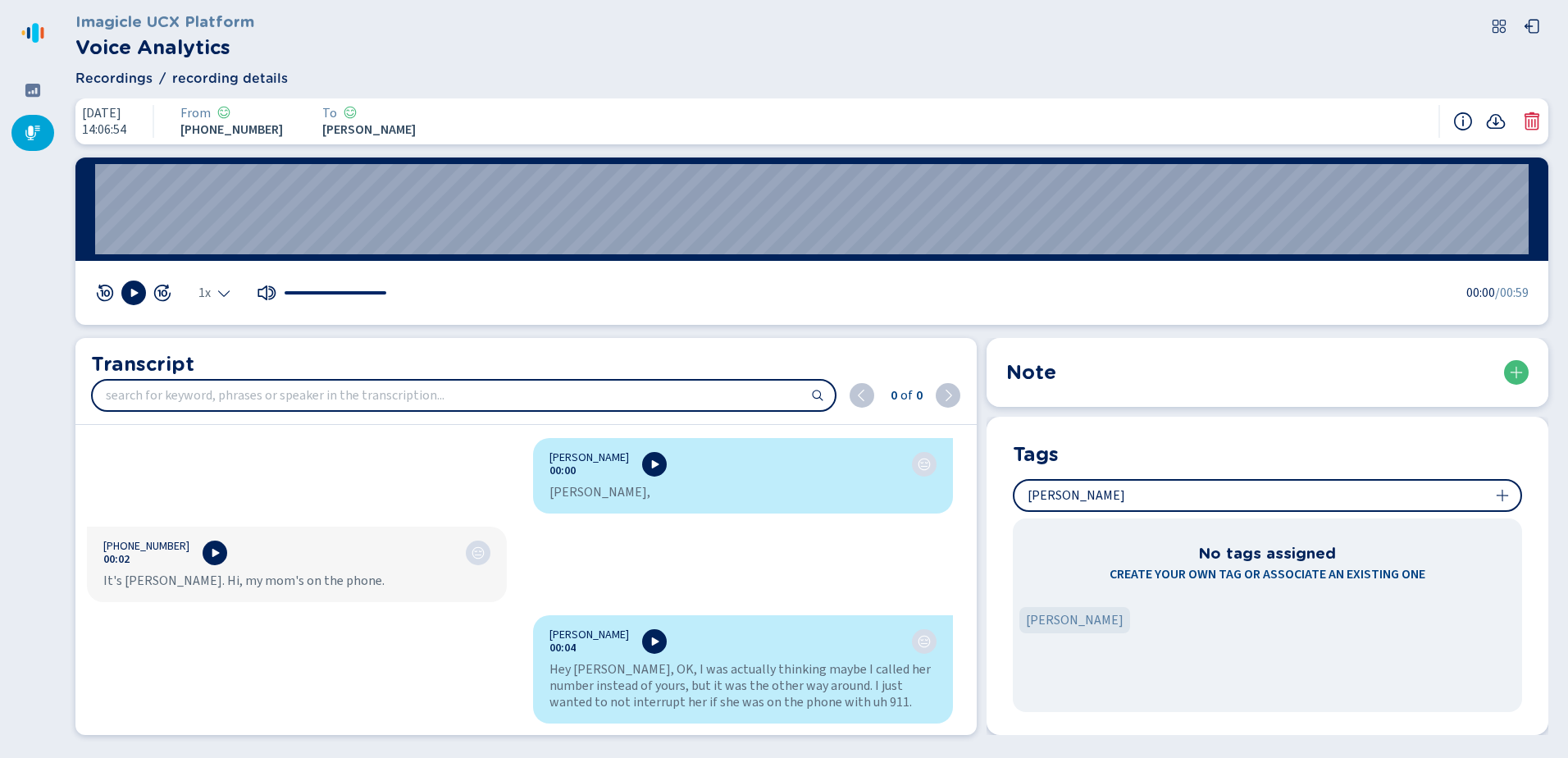
type input "Megan H"
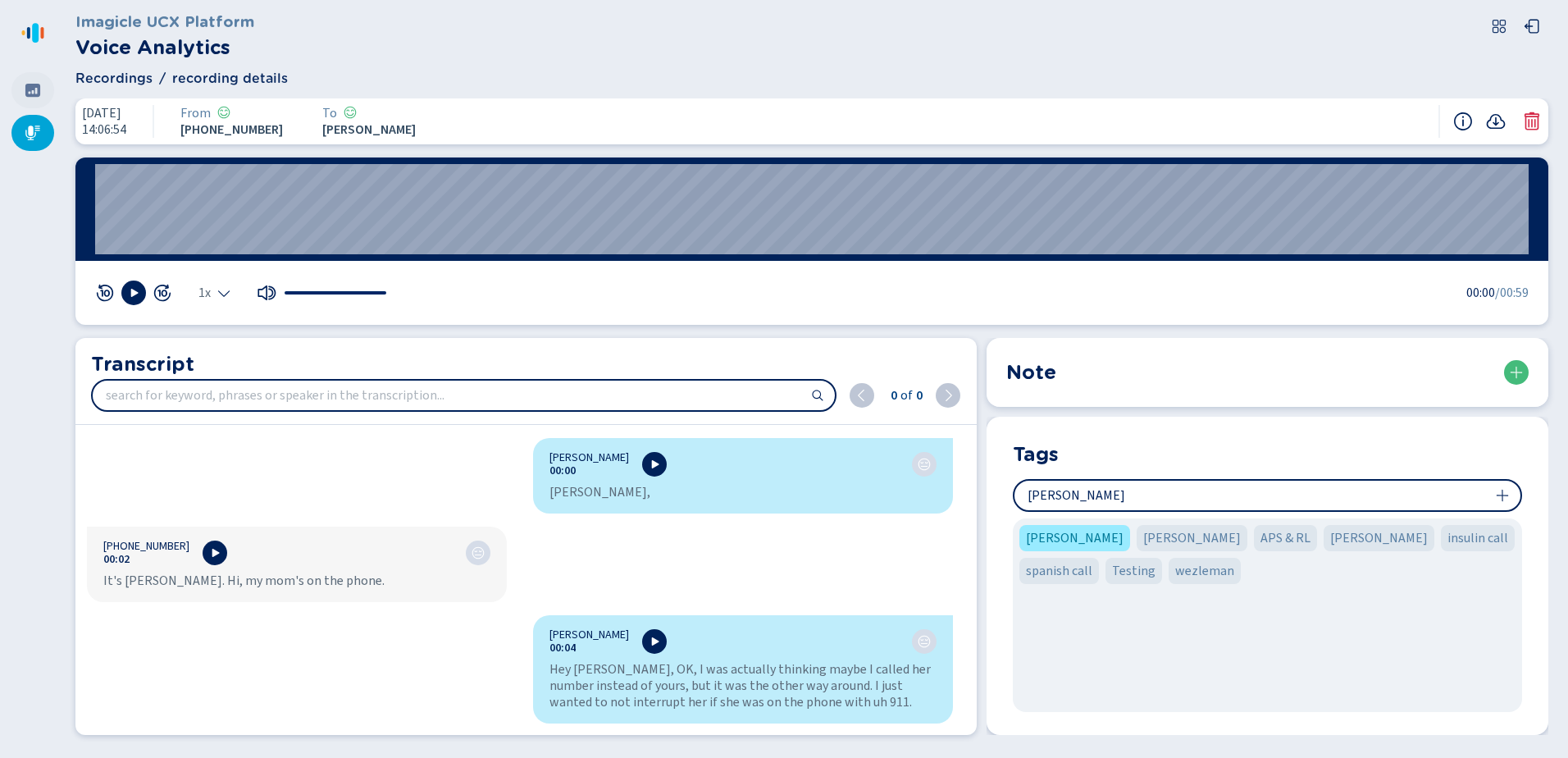
click at [39, 83] on icon at bounding box center [33, 90] width 16 height 16
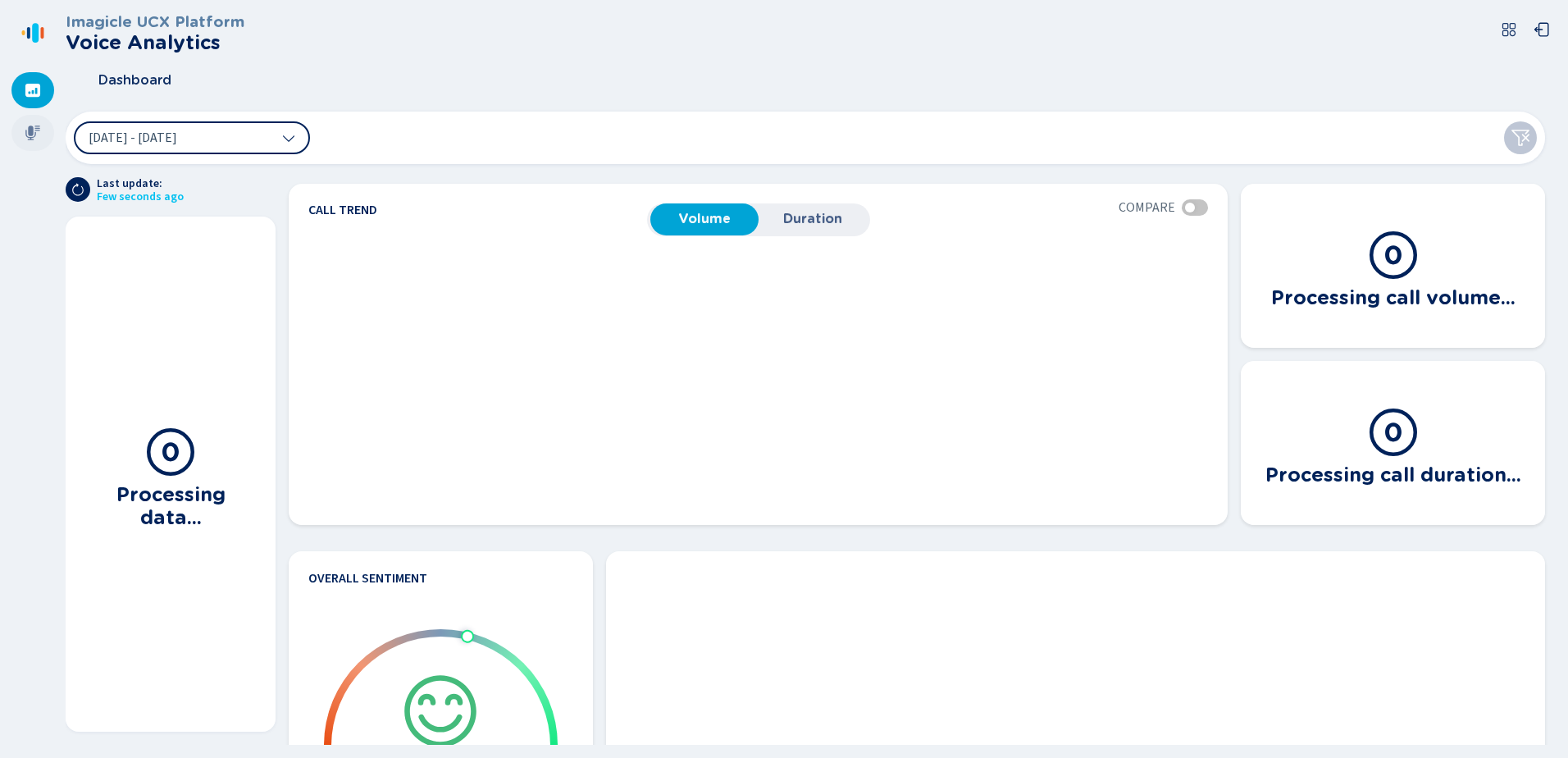
click at [39, 128] on icon at bounding box center [33, 133] width 15 height 15
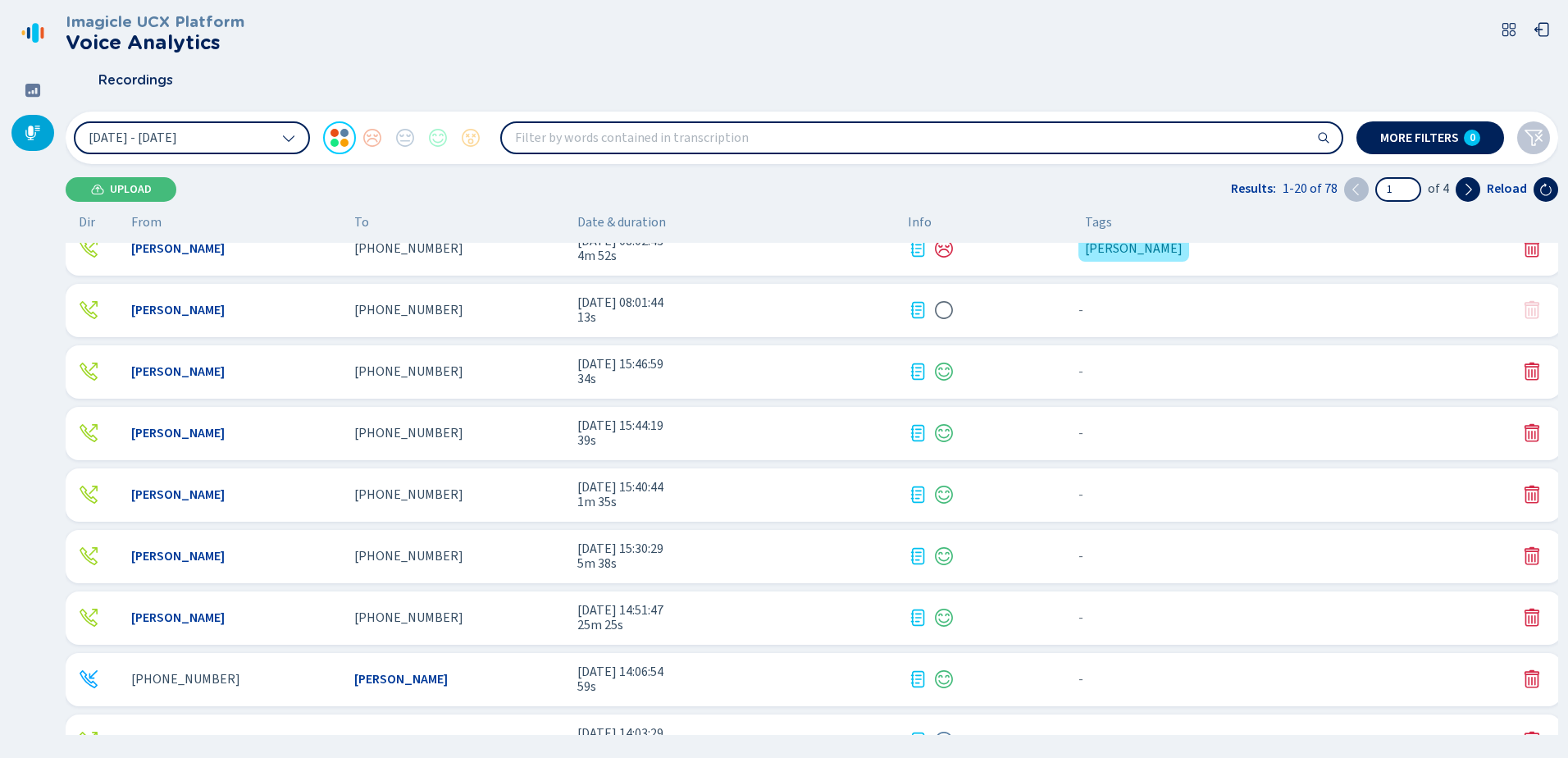
scroll to position [656, 0]
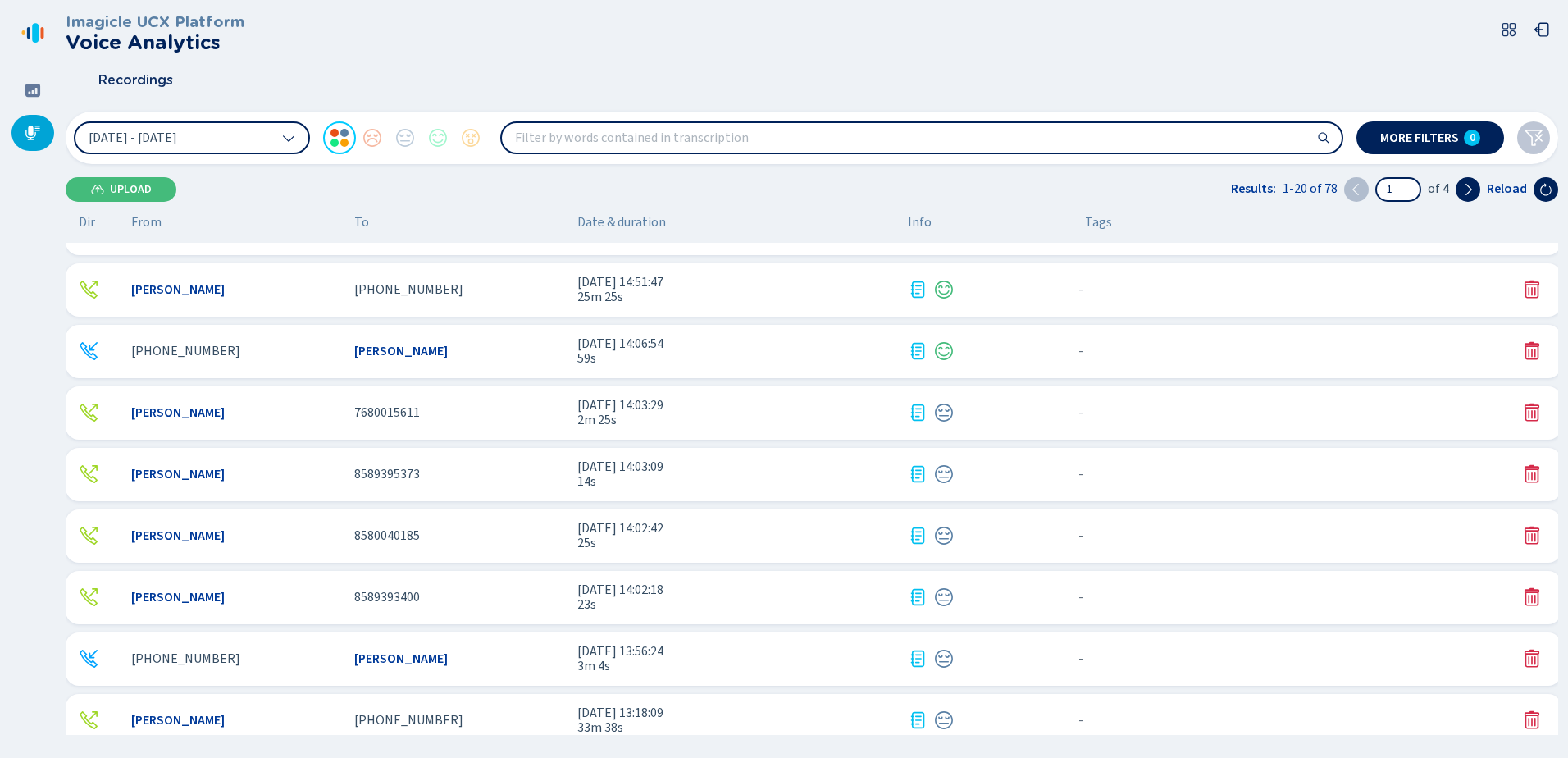
click at [754, 595] on span "[DATE] 14:02:18" at bounding box center [736, 589] width 318 height 15
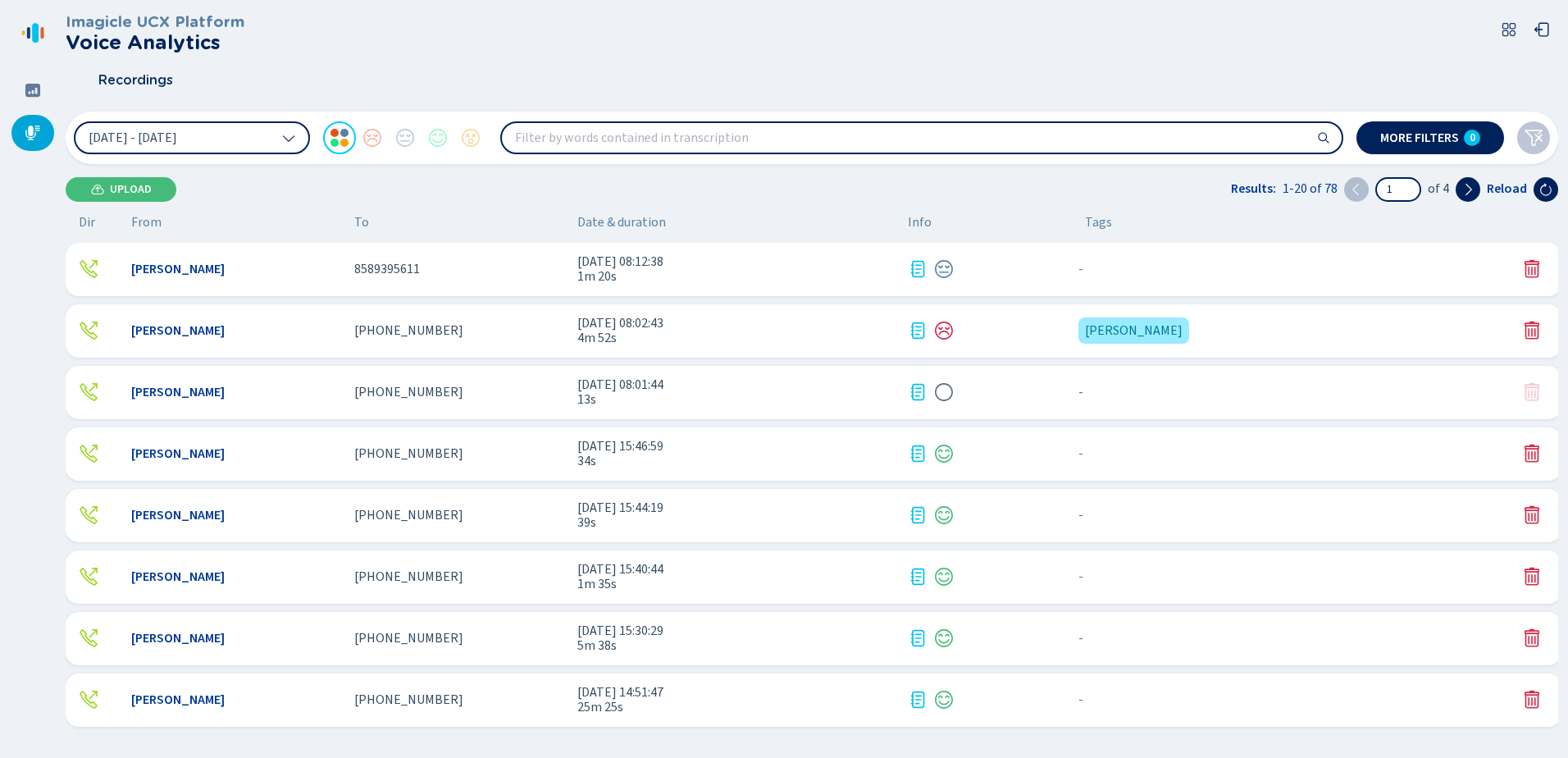
scroll to position [492, 0]
click at [326, 382] on div "Kelly Huerta +16467216162 7 Oct 2025 - 15:30:29 5m 38s - {{hiddenTagsCount}} mo…" at bounding box center [813, 392] width 1496 height 53
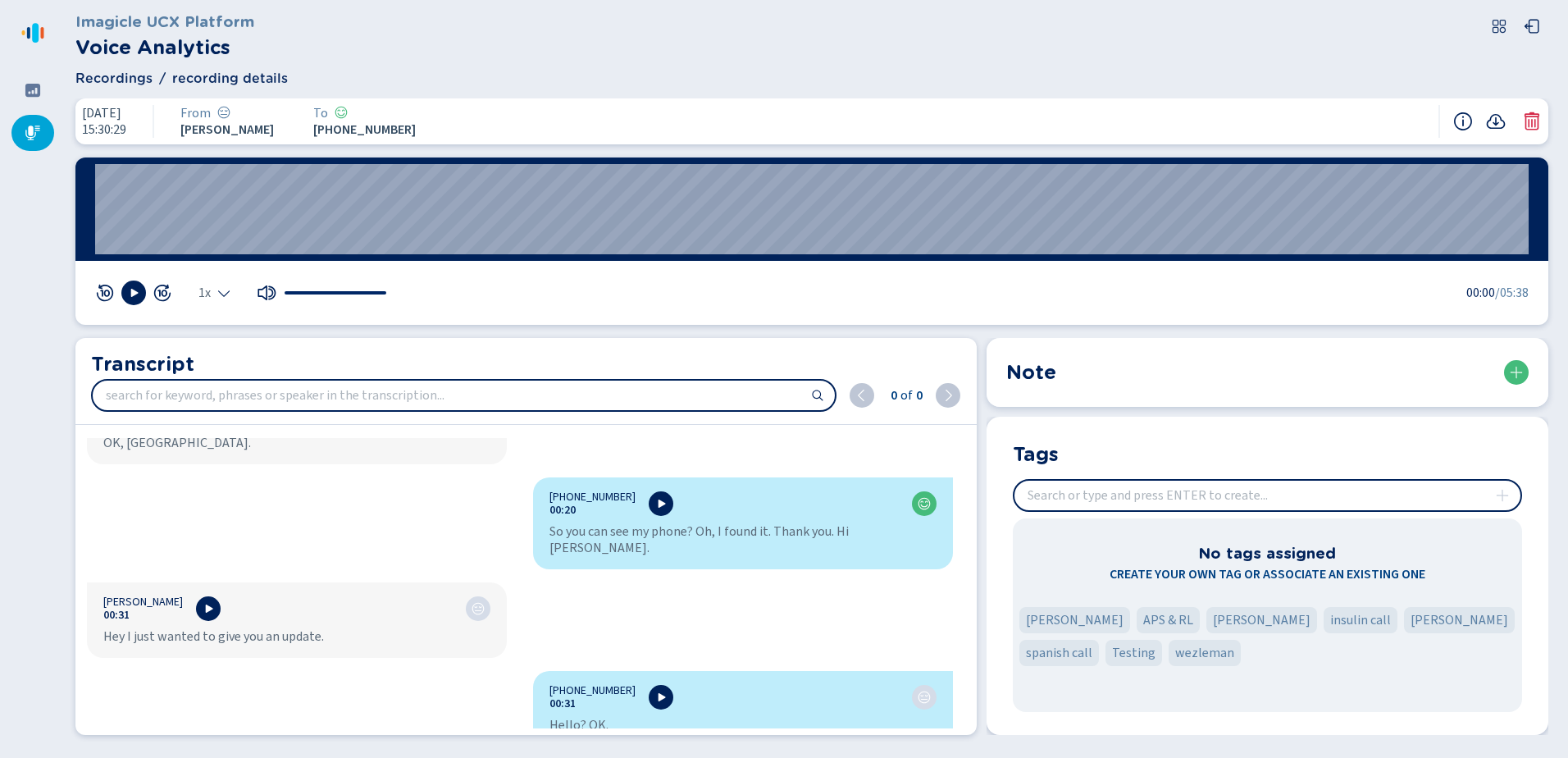
scroll to position [656, 0]
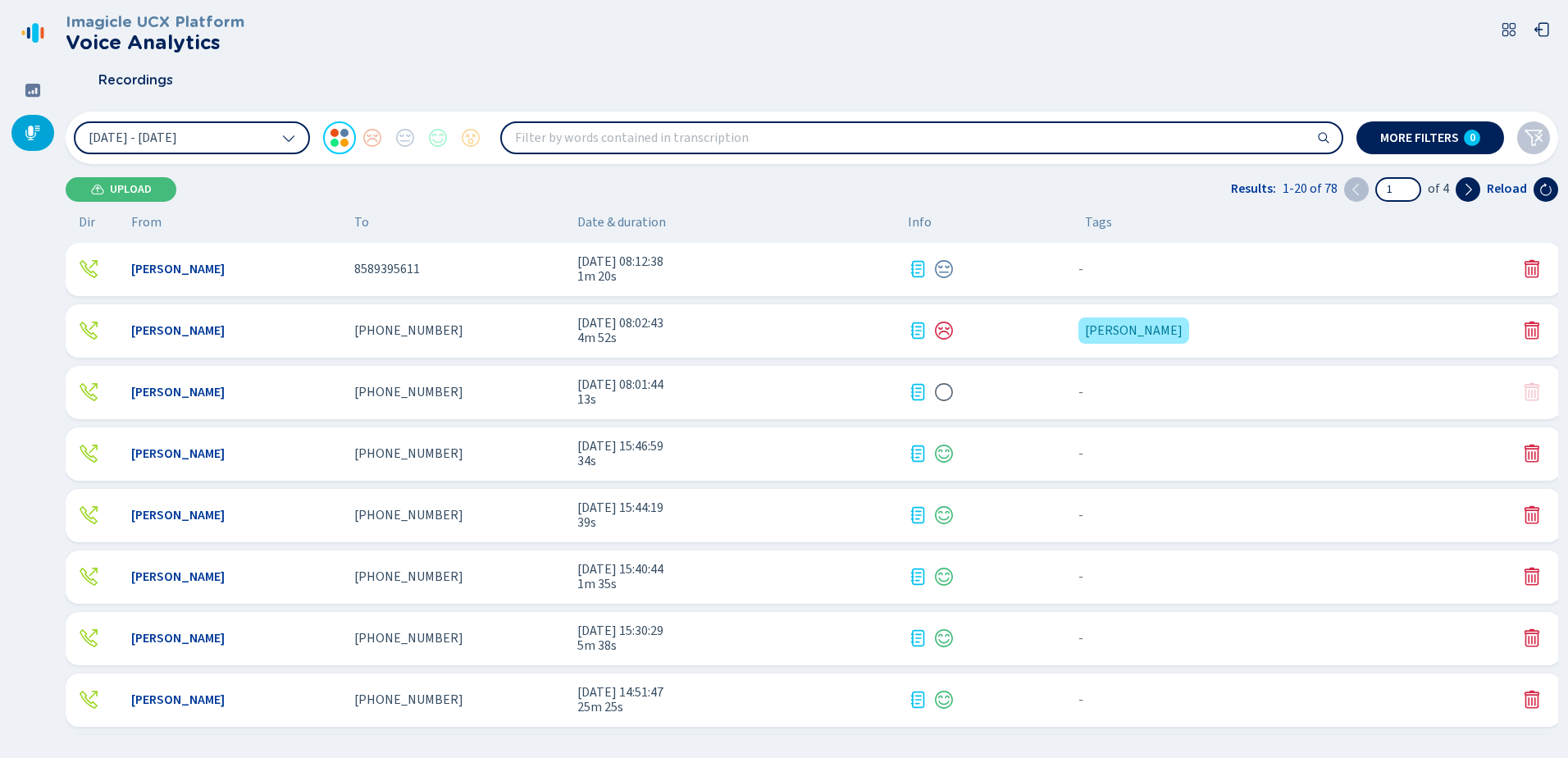
scroll to position [574, 0]
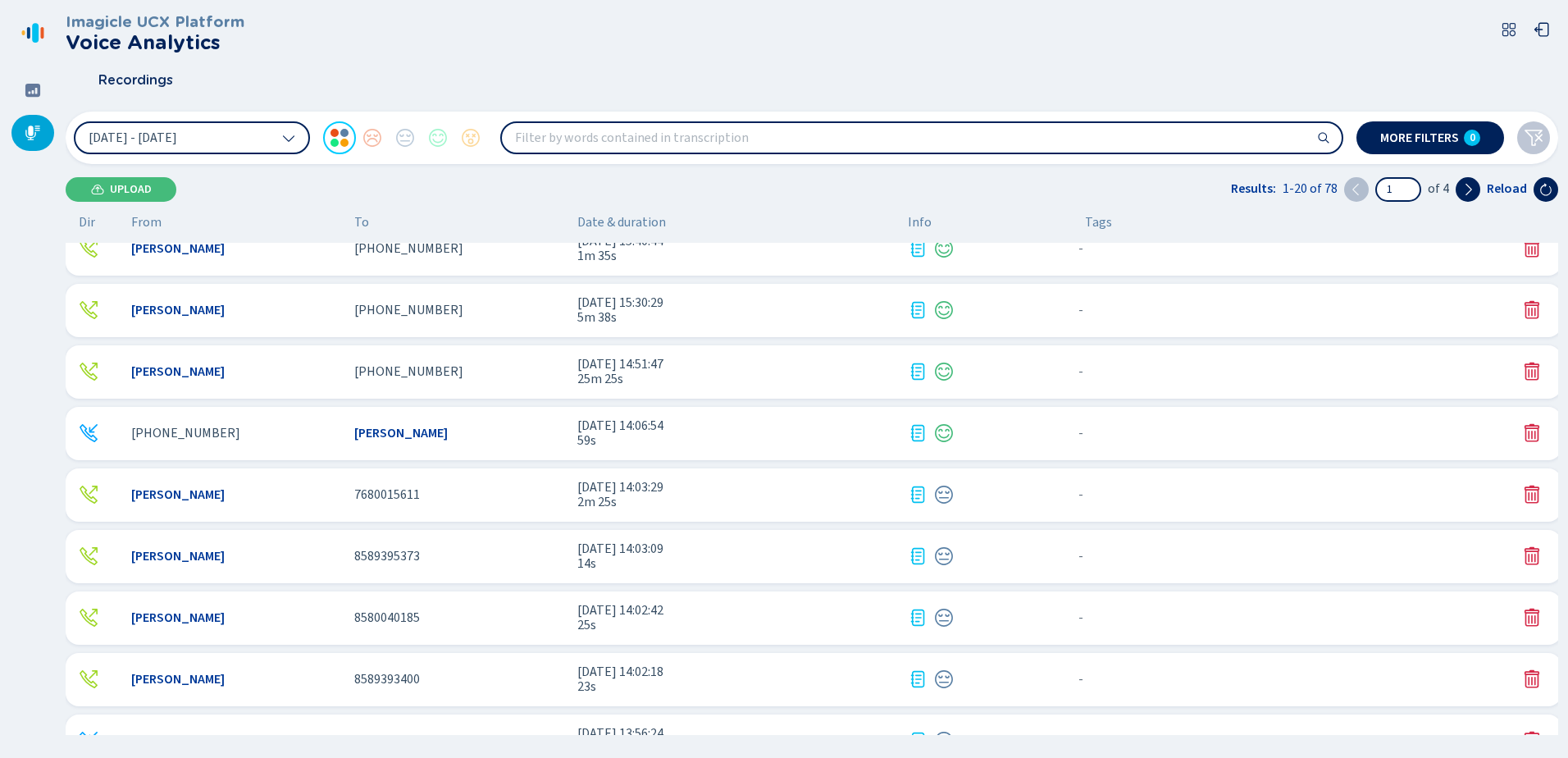
click at [206, 251] on div "[PERSON_NAME]" at bounding box center [236, 248] width 210 height 15
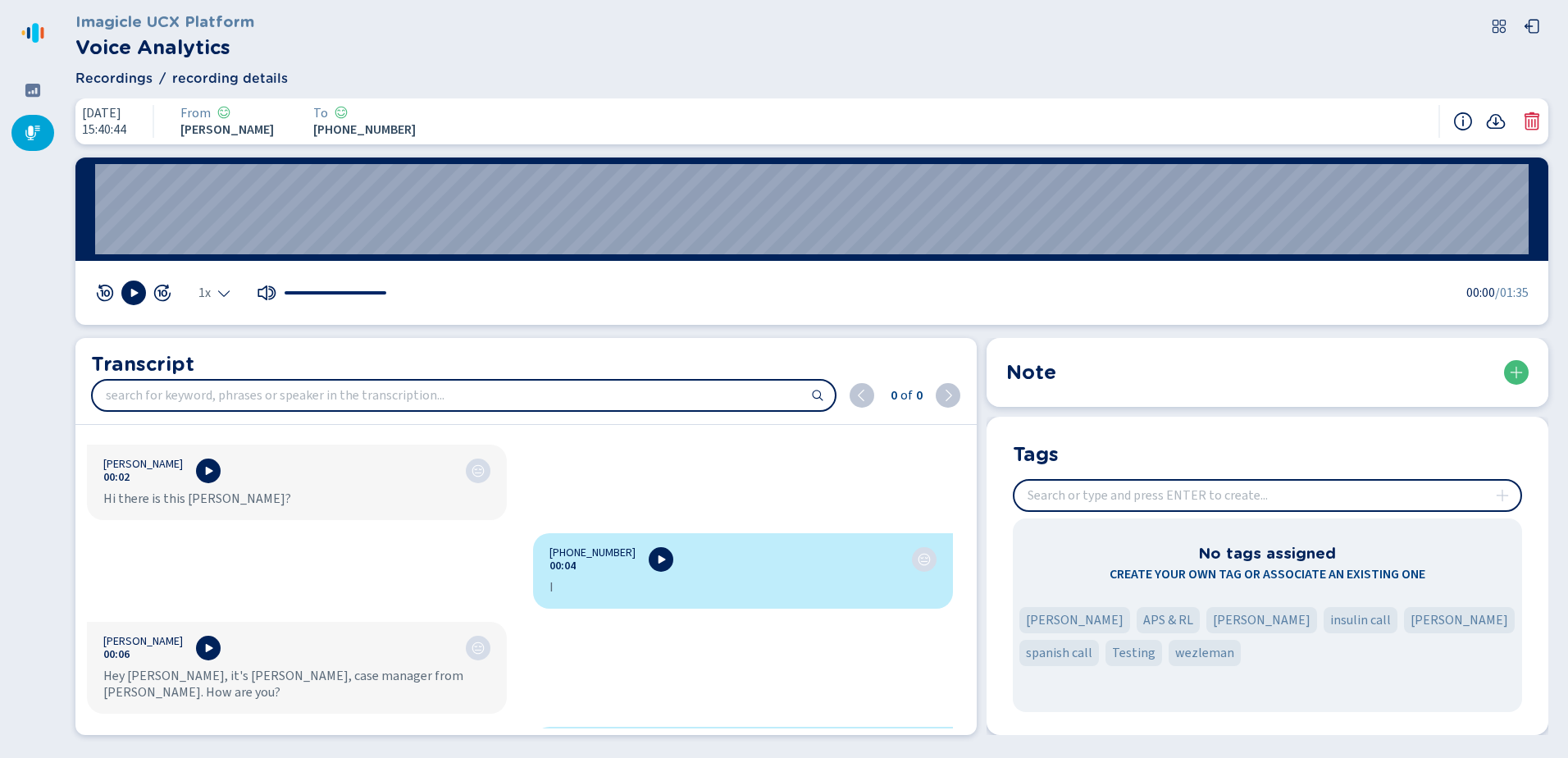
scroll to position [328, 0]
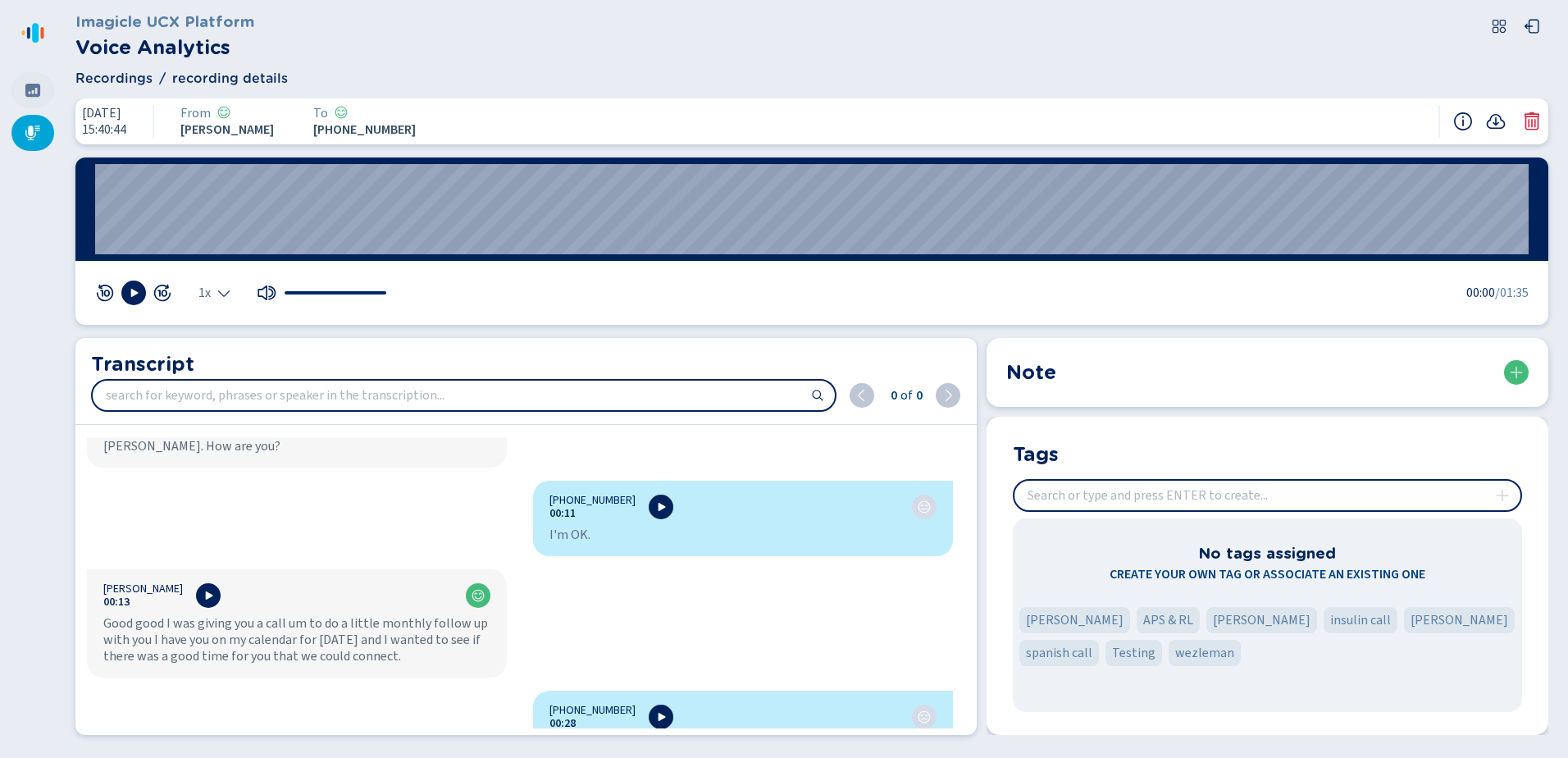
click at [45, 90] on div at bounding box center [33, 90] width 43 height 36
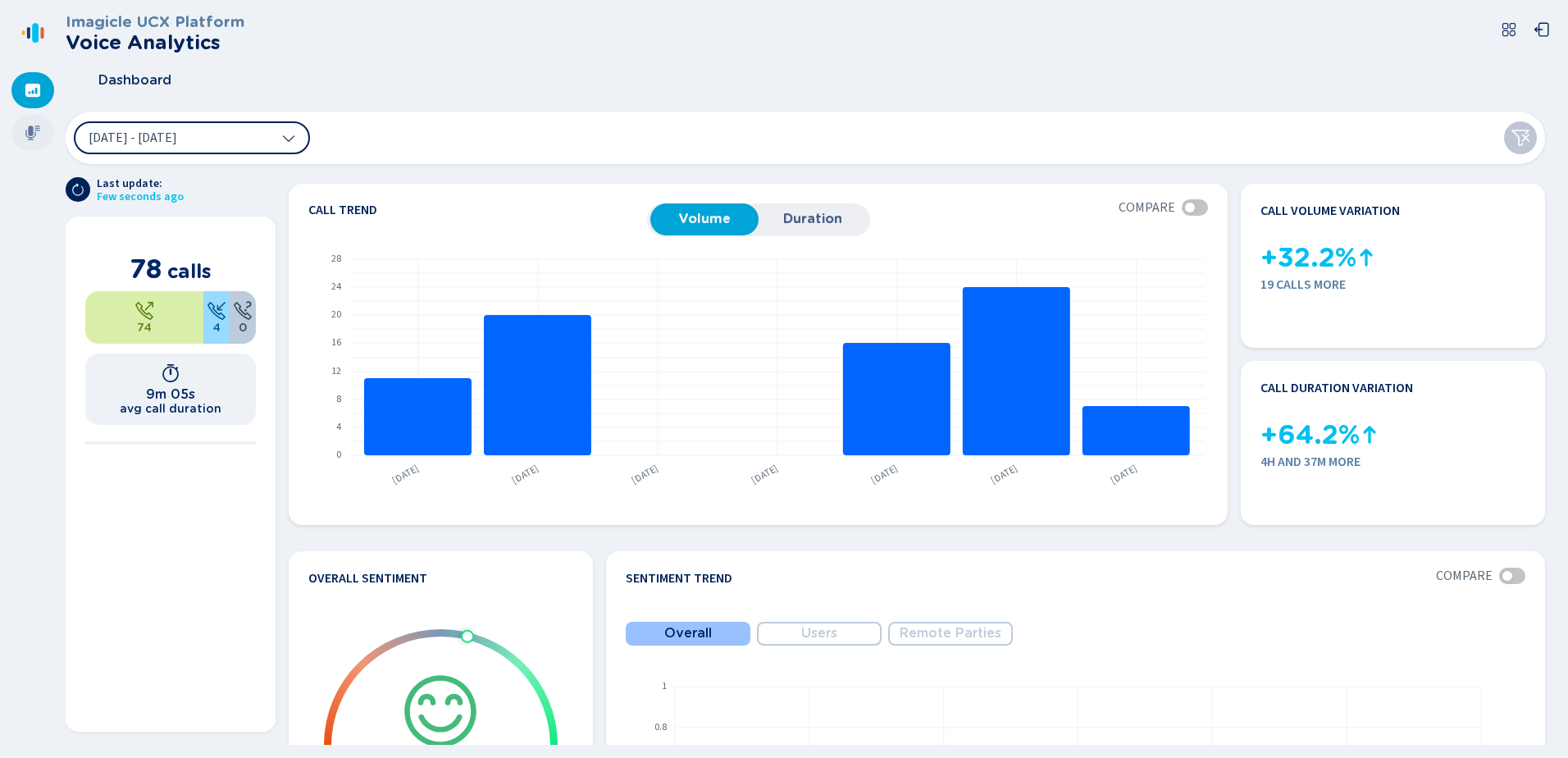
click at [22, 131] on div at bounding box center [33, 133] width 43 height 36
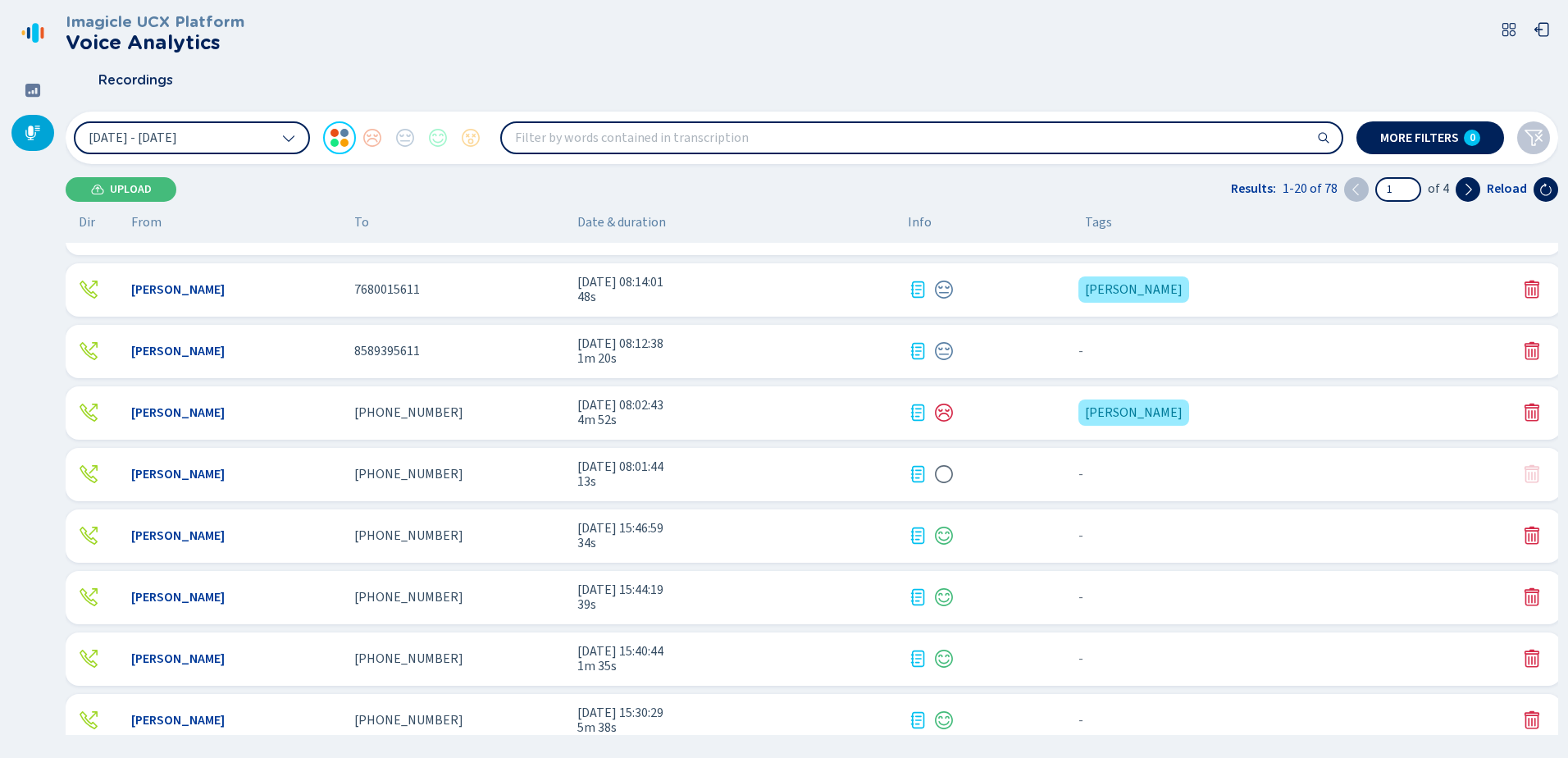
scroll to position [574, 0]
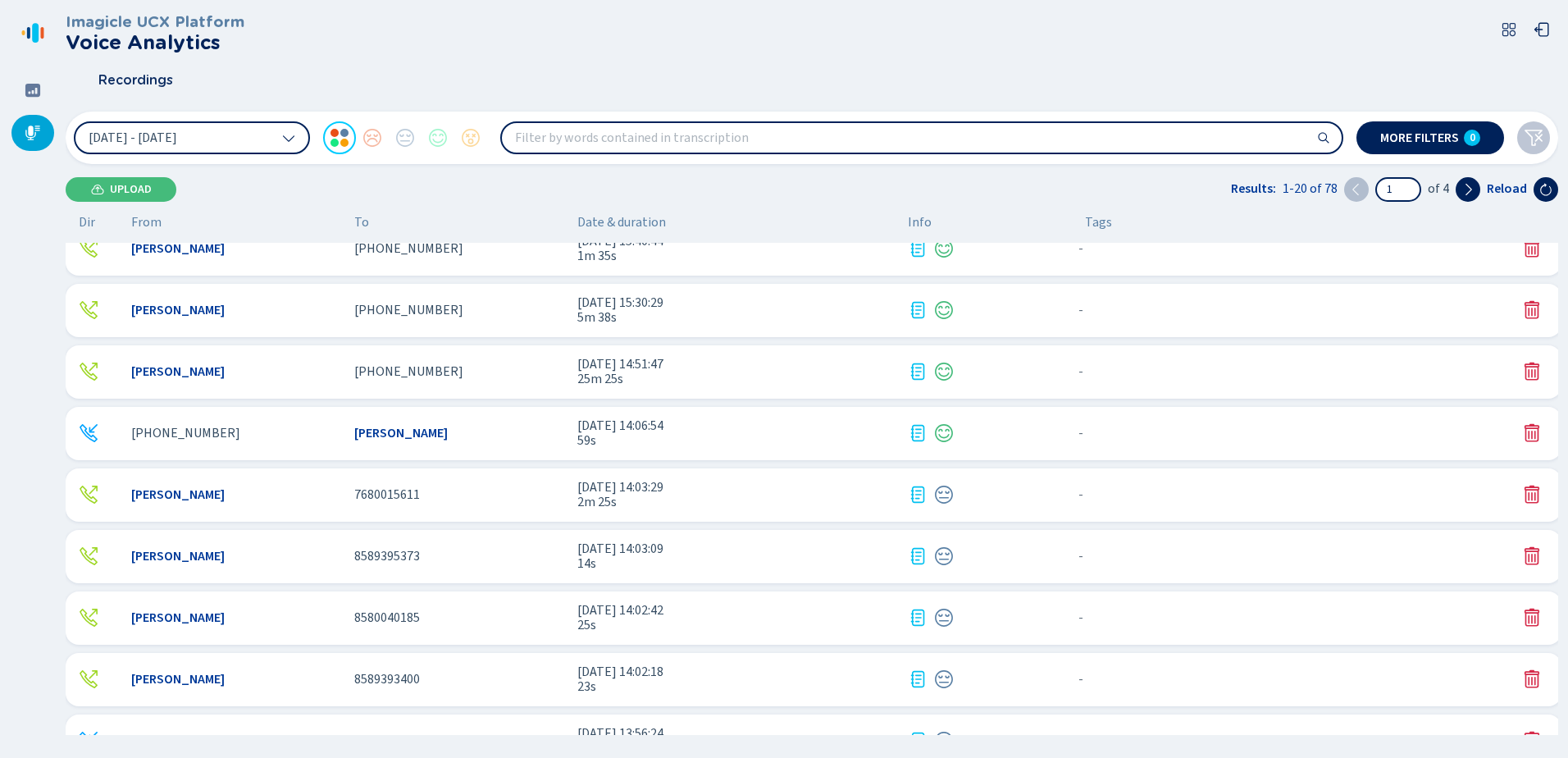
click at [352, 504] on div "Kelly Huerta 7680015611 7 Oct 2025 - 14:03:29 2m 25s - {{hiddenTagsCount}} more" at bounding box center [813, 495] width 1496 height 53
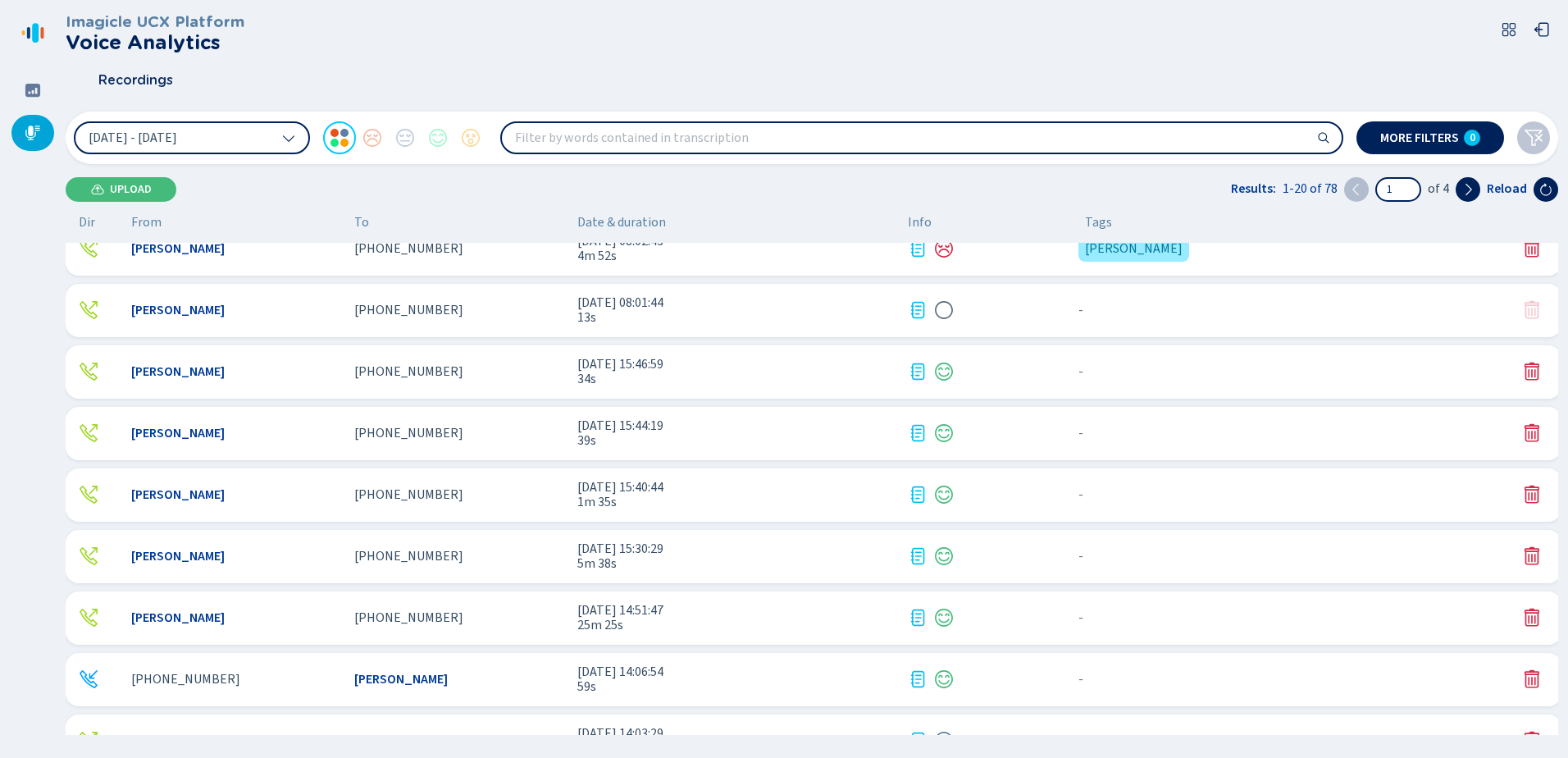
scroll to position [410, 0]
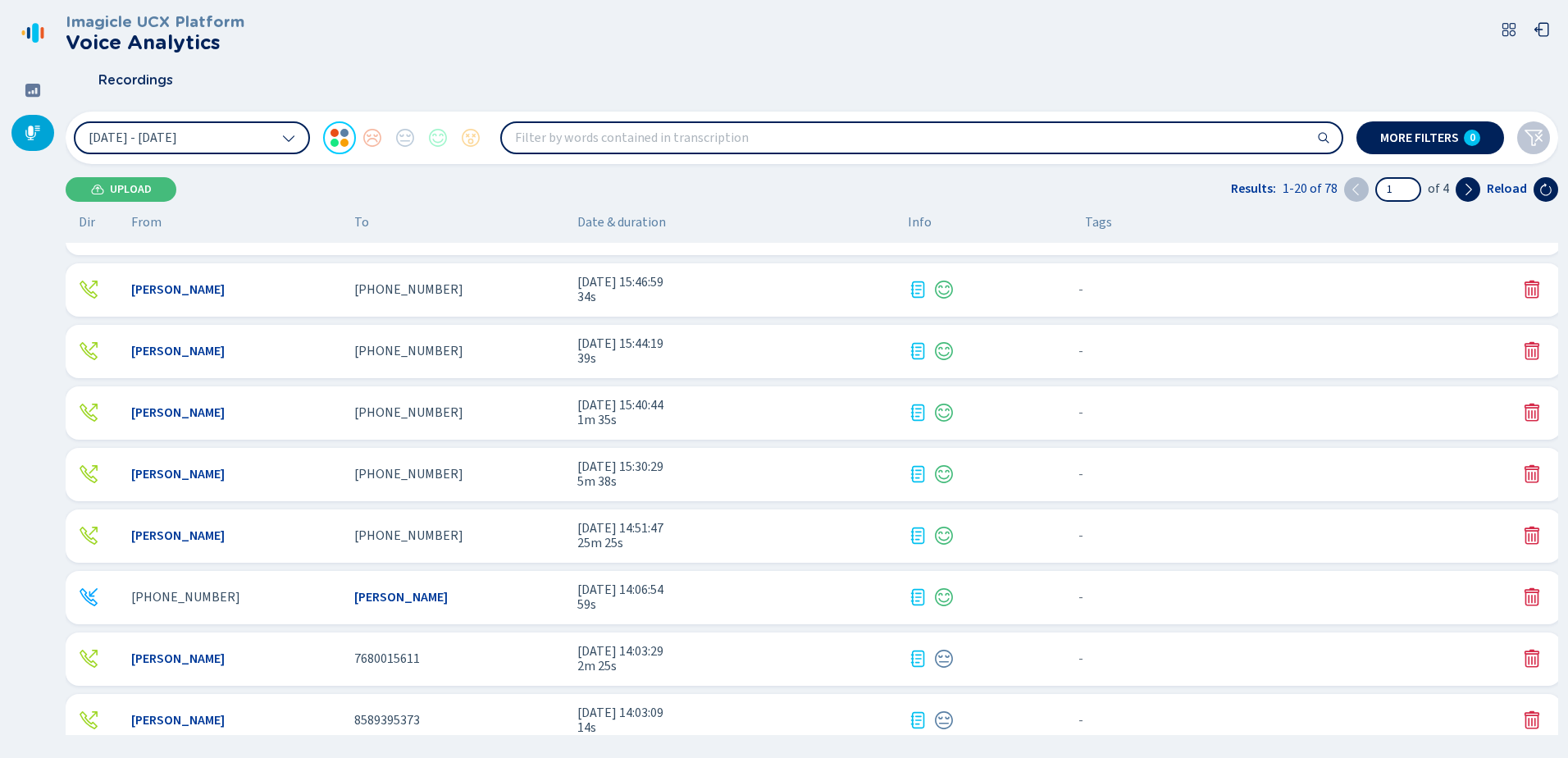
click at [388, 600] on span "[PERSON_NAME]" at bounding box center [400, 597] width 93 height 15
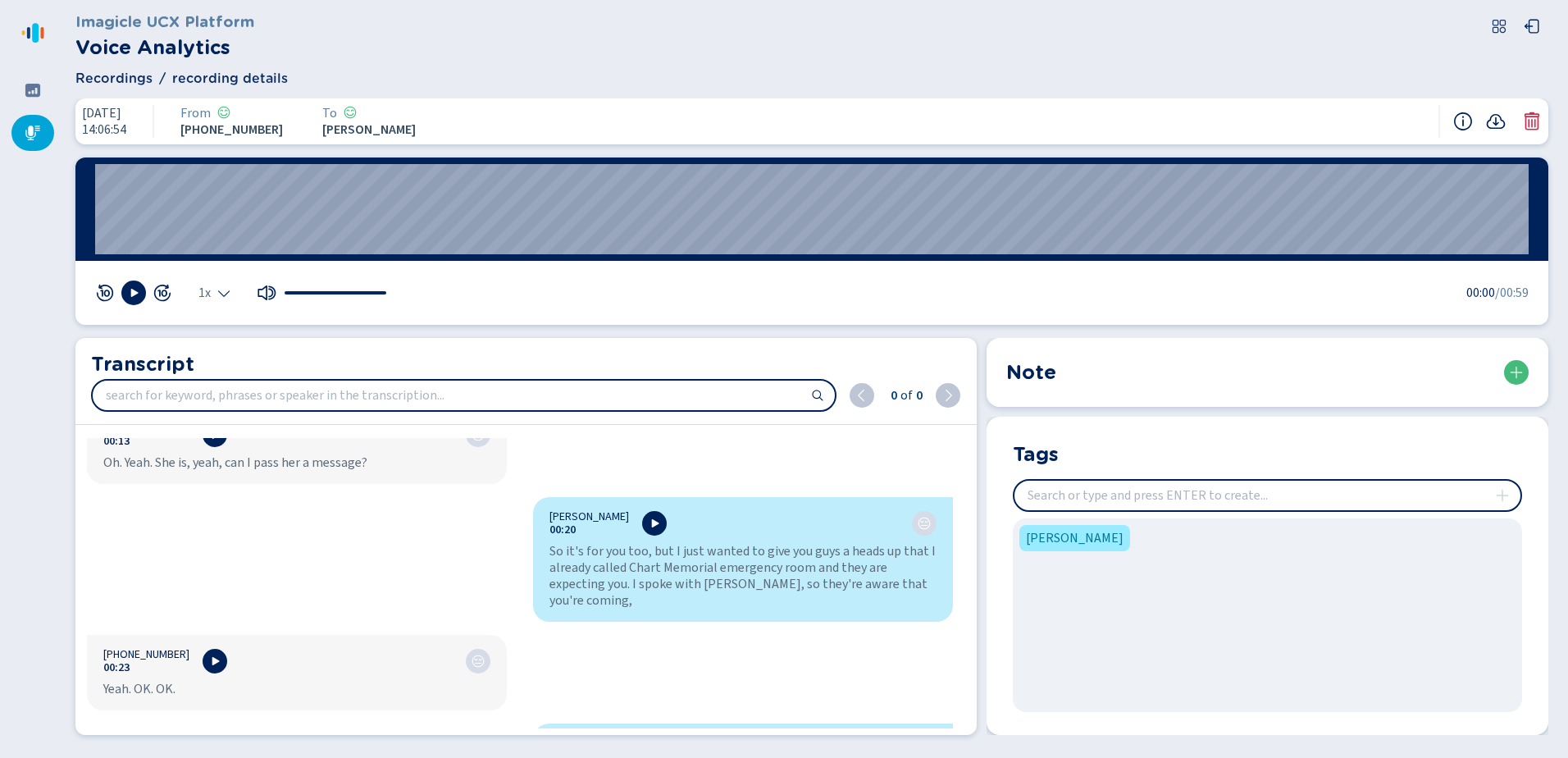
scroll to position [82, 0]
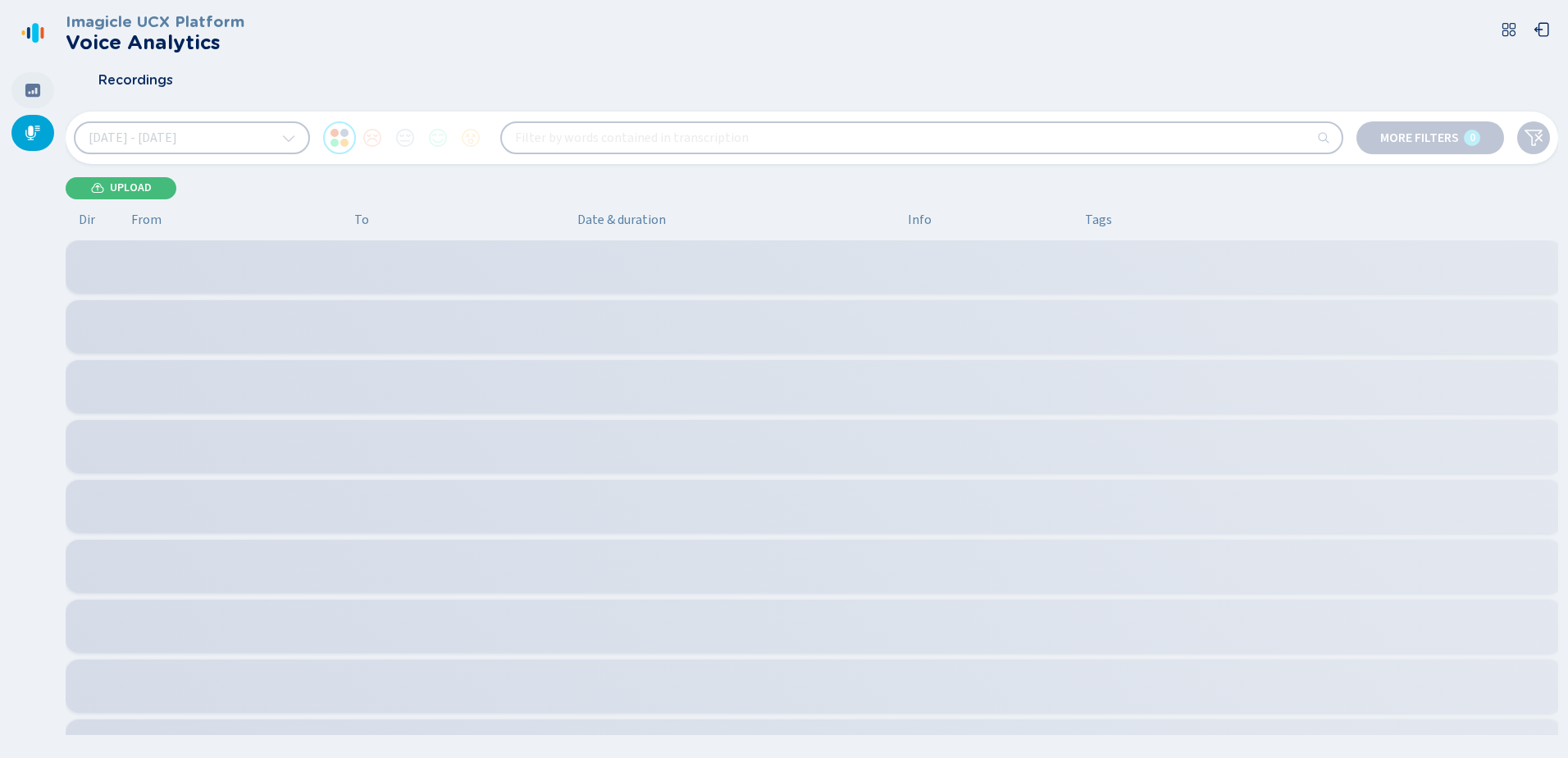
click at [34, 95] on icon at bounding box center [33, 90] width 15 height 13
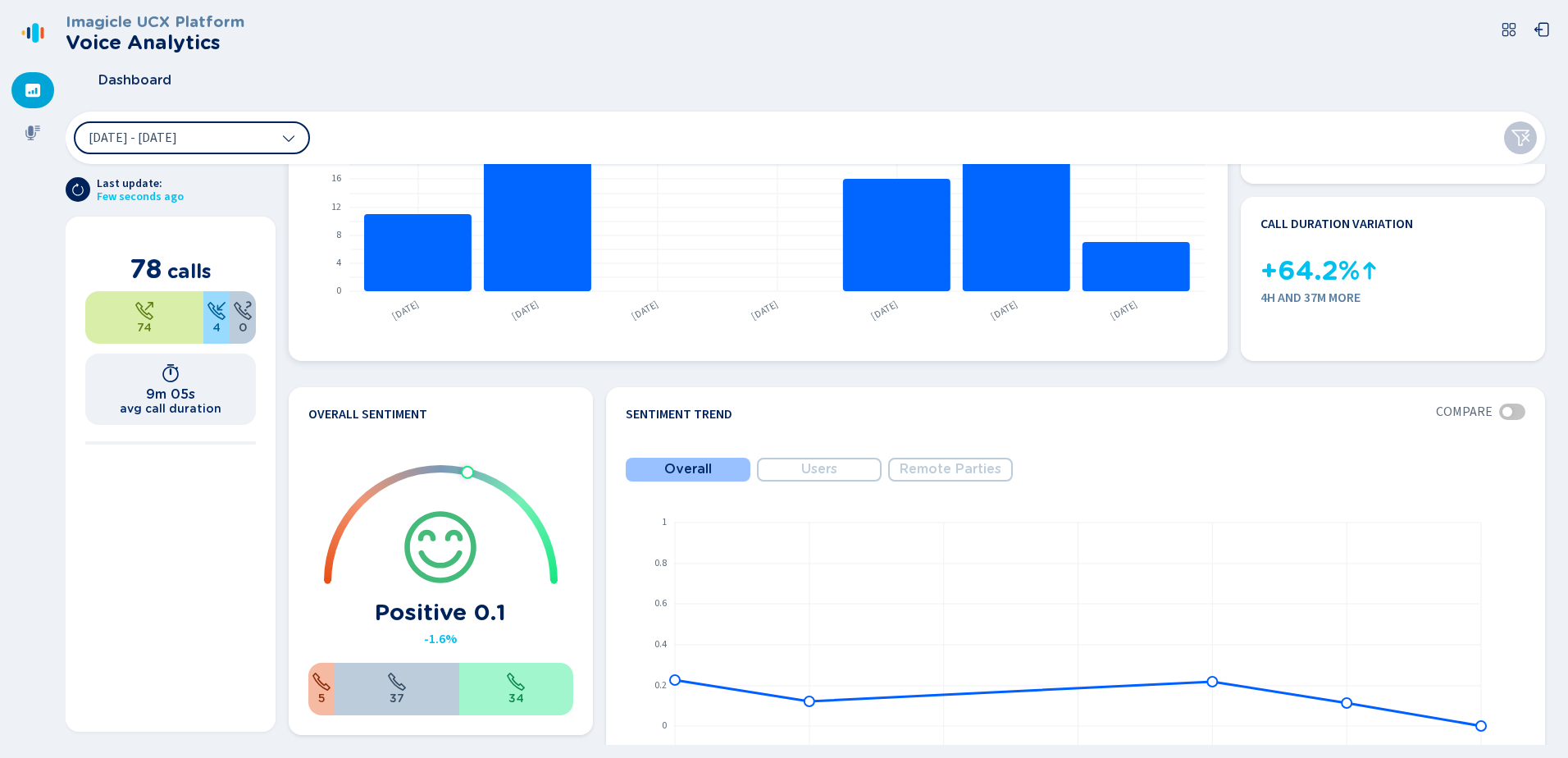
scroll to position [328, 0]
